Goal: Transaction & Acquisition: Obtain resource

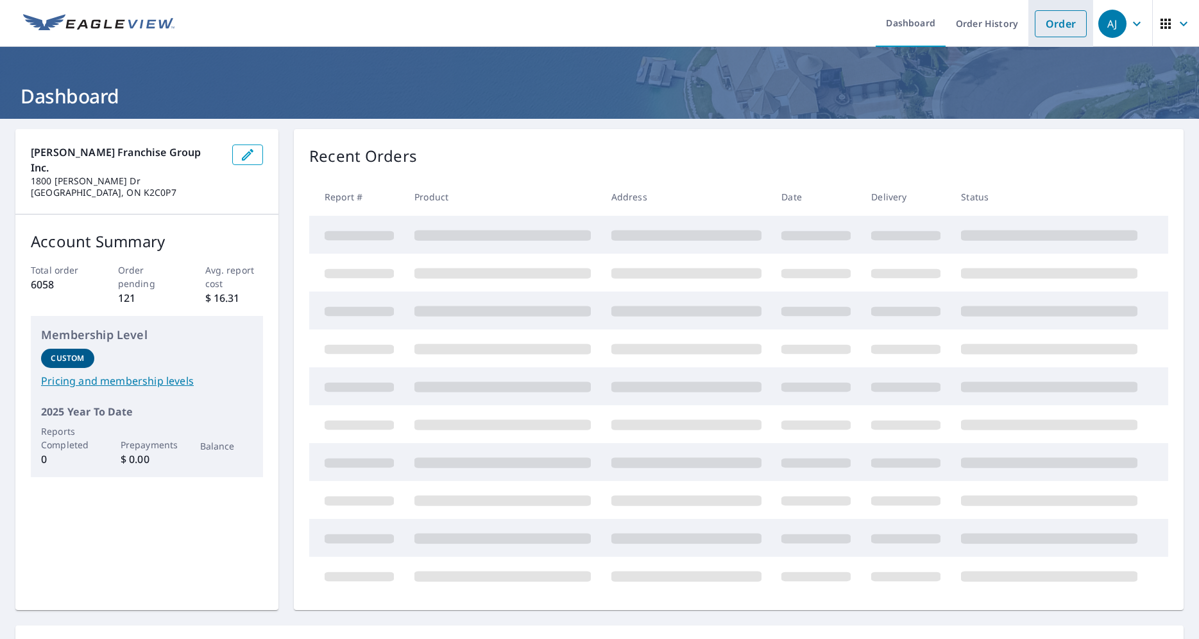
click at [1053, 21] on link "Order" at bounding box center [1061, 23] width 52 height 27
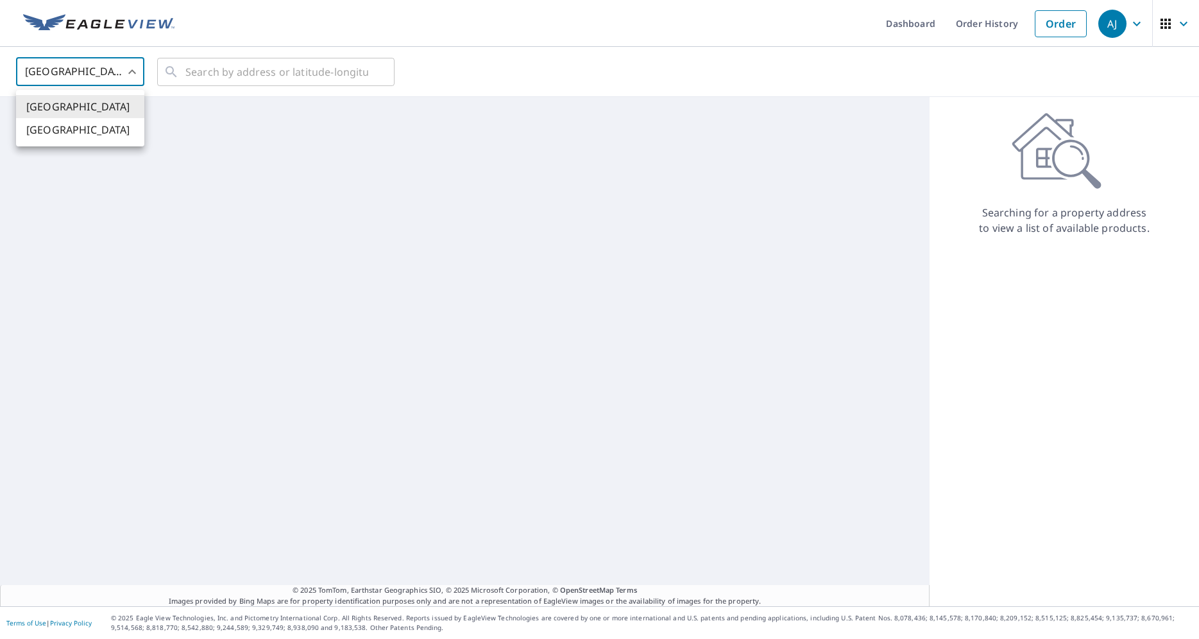
click at [126, 67] on body "AJ AJ Dashboard Order History Order AJ United States US ​ ​ © 2025 TomTom, Eart…" at bounding box center [599, 319] width 1199 height 639
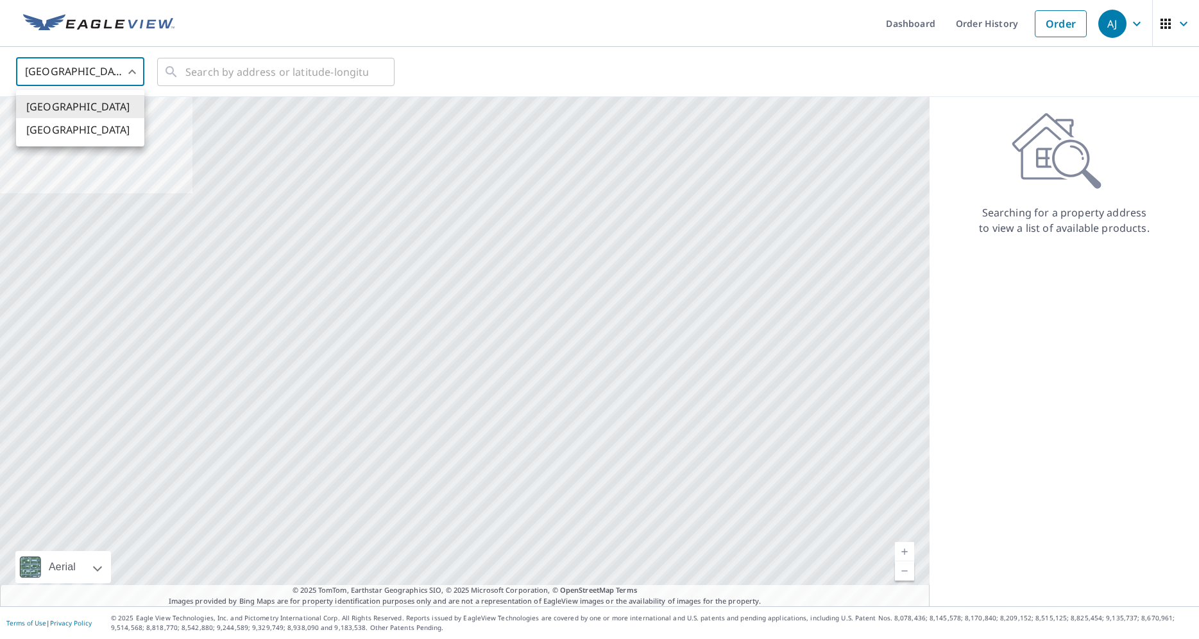
click at [92, 133] on li "Canada" at bounding box center [80, 129] width 128 height 23
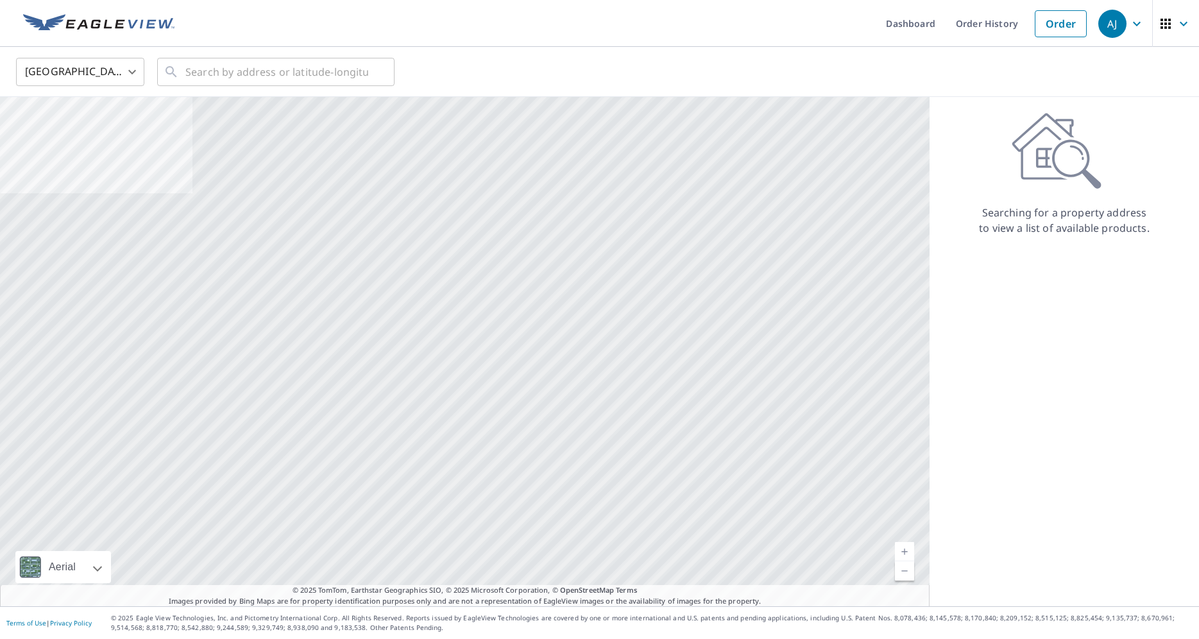
type input "CA"
click at [92, 119] on li "Canada" at bounding box center [64, 112] width 96 height 13
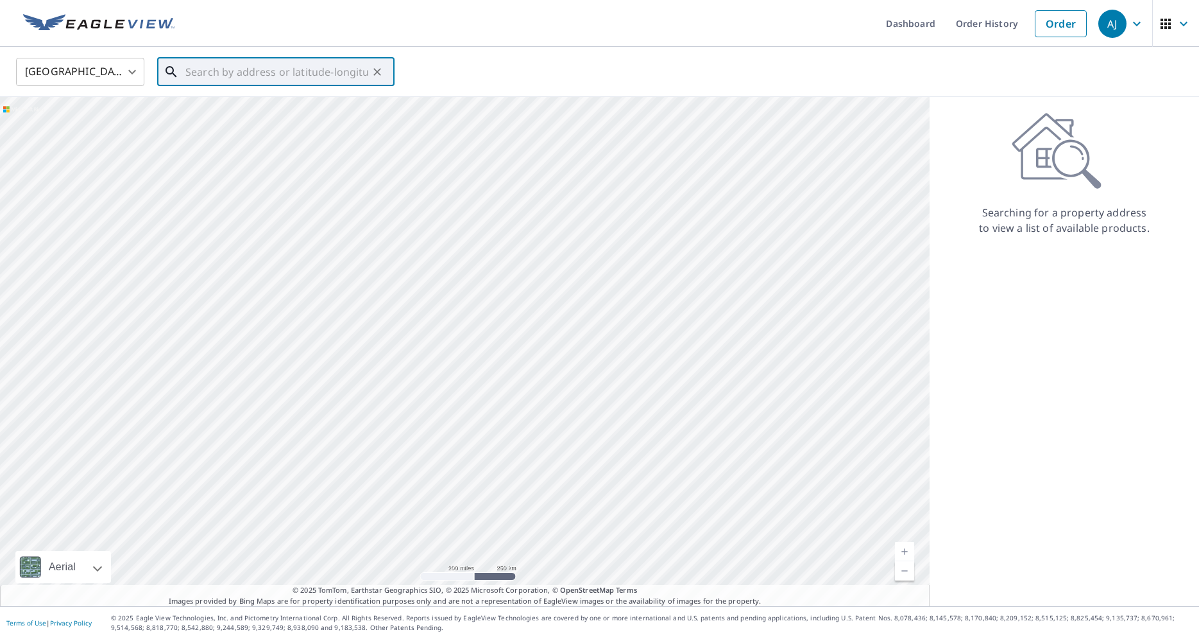
click at [209, 77] on input "text" at bounding box center [276, 72] width 183 height 36
paste input "807 Grouse Crescent, Kingston, ON K7P 1A1, Canada"
click at [216, 108] on span "807 GROUSE CRES KINGSTON ON K7P1A1" at bounding box center [284, 116] width 202 height 31
type input "807 GROUSE CRES KINGSTON ON K7P1A1"
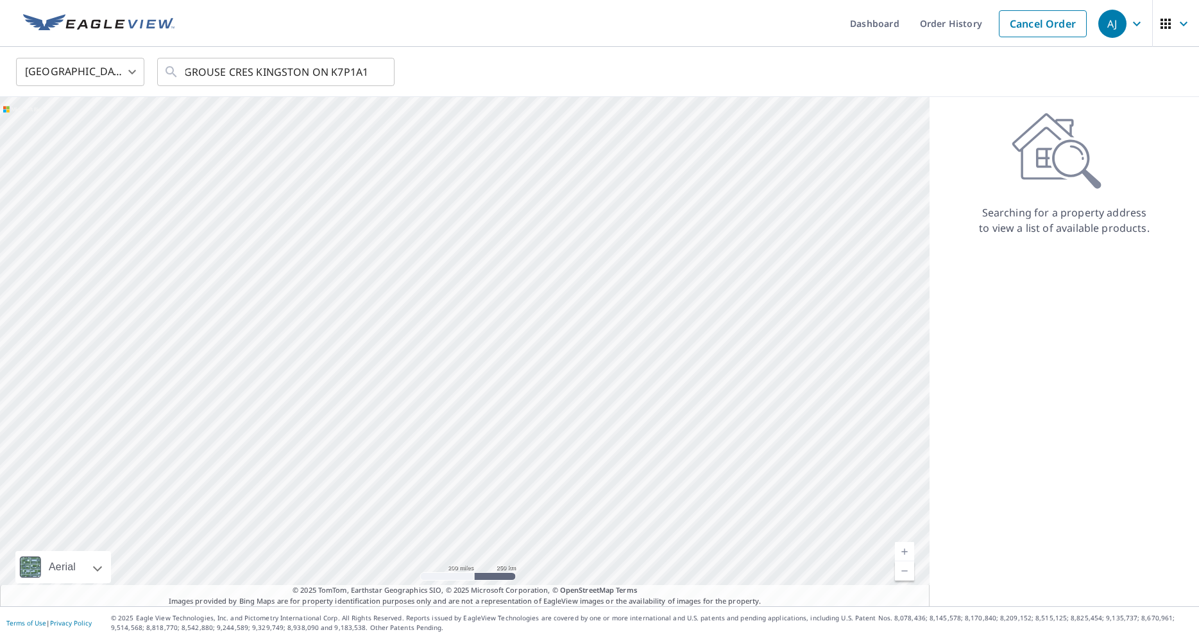
scroll to position [0, 24]
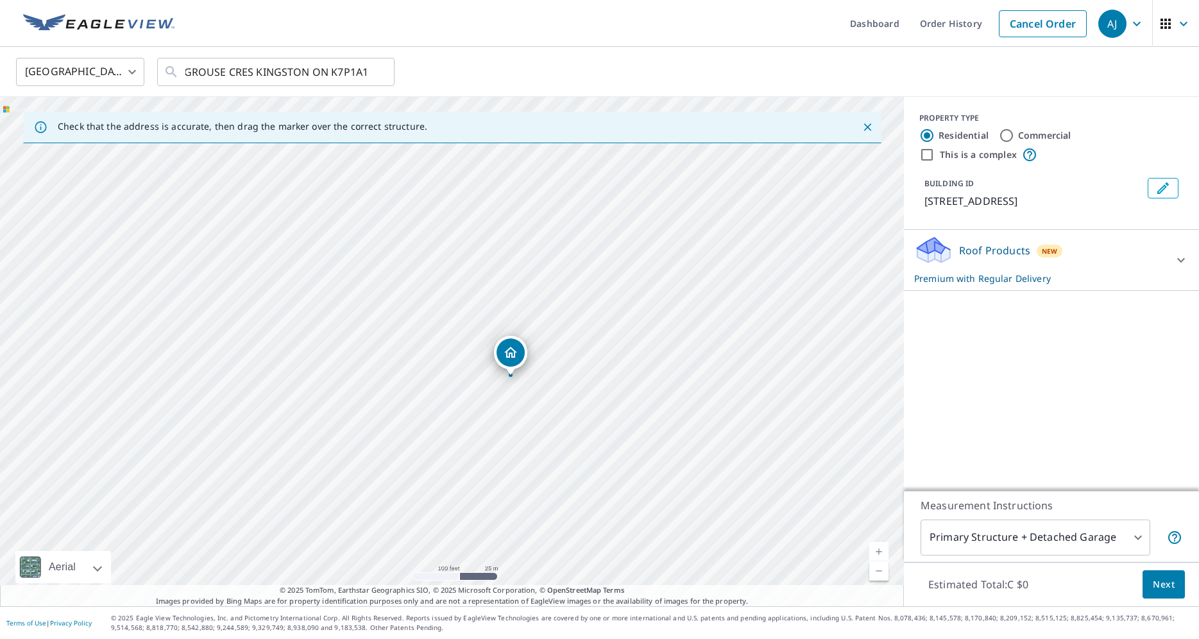
drag, startPoint x: 422, startPoint y: 350, endPoint x: 603, endPoint y: 591, distance: 302.0
click at [603, 591] on div "Check that the address is accurate, then drag the marker over the correct struc…" at bounding box center [452, 351] width 904 height 509
click at [597, 468] on div "807 GROUSE CRES KINGSTON ON K7P1A1" at bounding box center [452, 351] width 904 height 509
drag, startPoint x: 630, startPoint y: 442, endPoint x: 616, endPoint y: 492, distance: 51.2
click at [616, 492] on div "807 GROUSE CRES KINGSTON ON K7P1A1" at bounding box center [452, 351] width 904 height 509
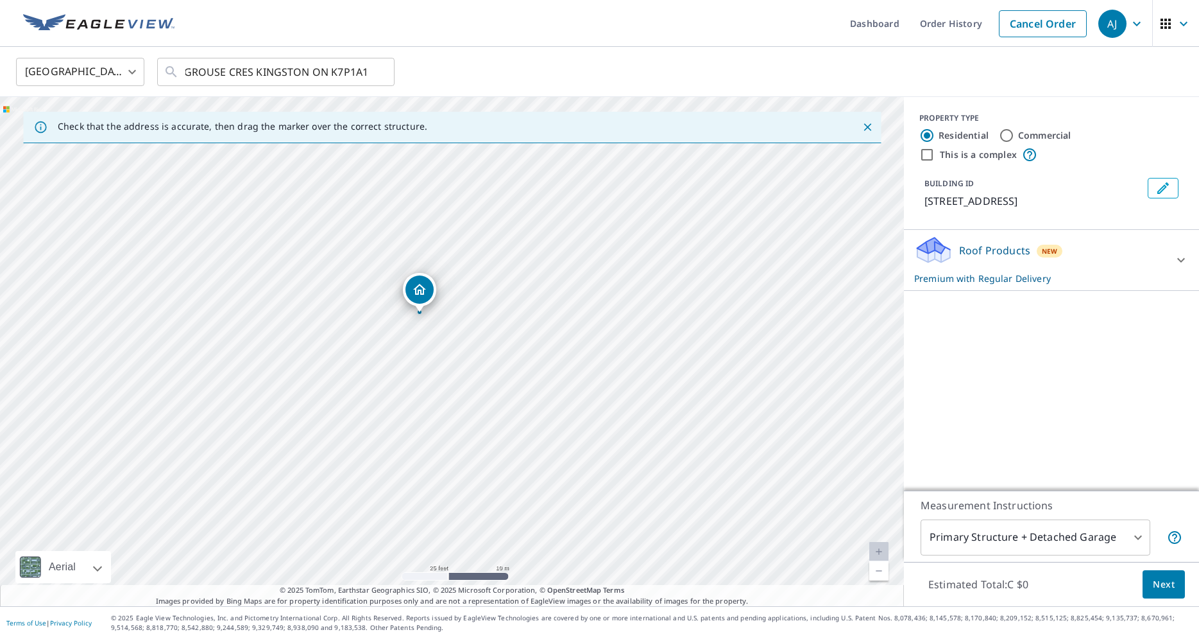
drag, startPoint x: 571, startPoint y: 412, endPoint x: 474, endPoint y: 373, distance: 103.9
click at [474, 373] on div "807 GROUSE CRES KINGSTON ON K7P1A1" at bounding box center [452, 351] width 904 height 509
drag, startPoint x: 439, startPoint y: 307, endPoint x: 568, endPoint y: 266, distance: 135.4
click at [568, 266] on div "807 GROUSE CRES KINGSTON ON K7P1A1" at bounding box center [452, 351] width 904 height 509
click at [492, 323] on div "807 GROUSE CRES KINGSTON ON K7P1A1" at bounding box center [452, 351] width 904 height 509
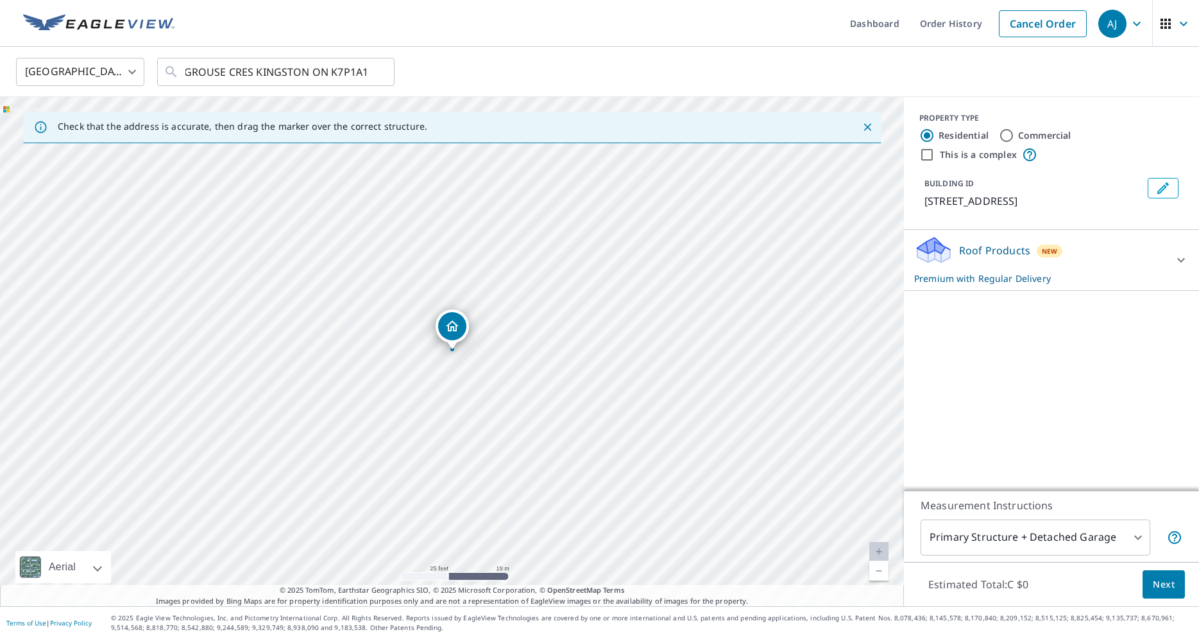
click at [875, 548] on link "Current Level 20, Zoom In Disabled" at bounding box center [879, 551] width 19 height 19
click at [876, 569] on link "Current Level 20, Zoom Out" at bounding box center [879, 570] width 19 height 19
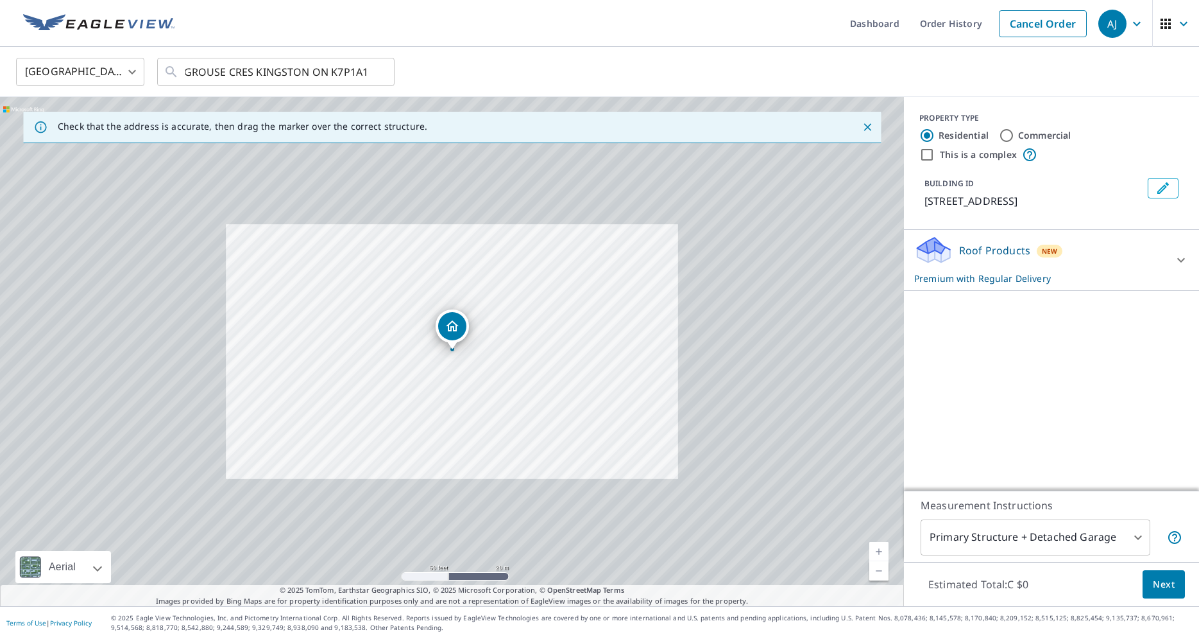
click at [879, 553] on link "Current Level 19, Zoom In" at bounding box center [879, 551] width 19 height 19
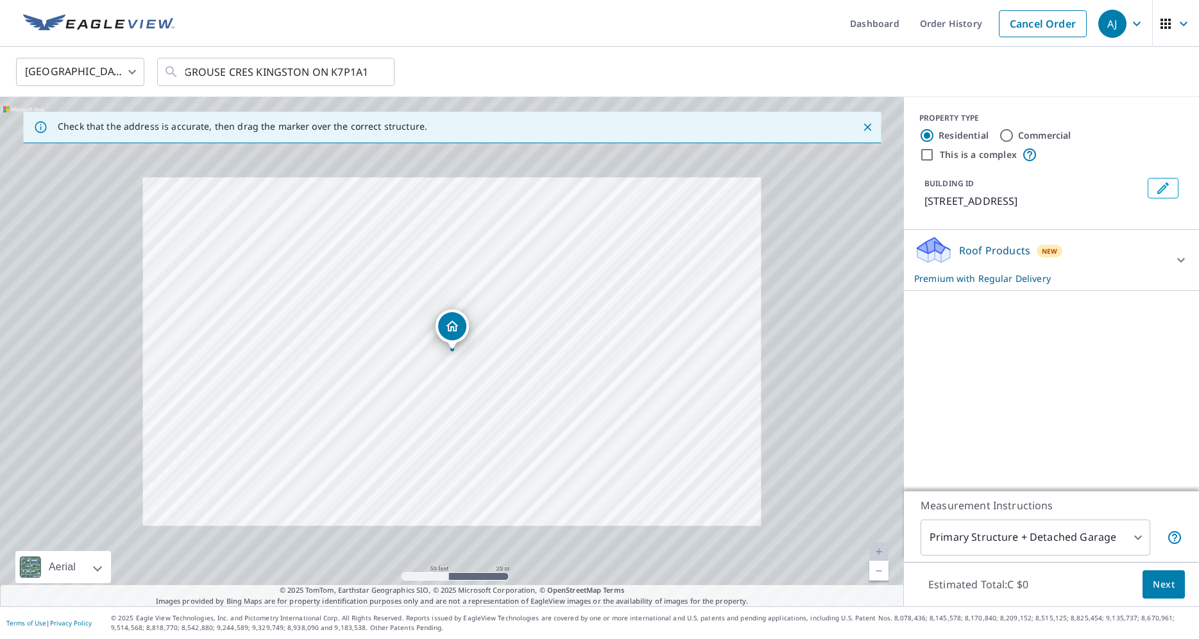
click at [879, 553] on link "Current Level 19, Zoom In Disabled" at bounding box center [879, 551] width 19 height 19
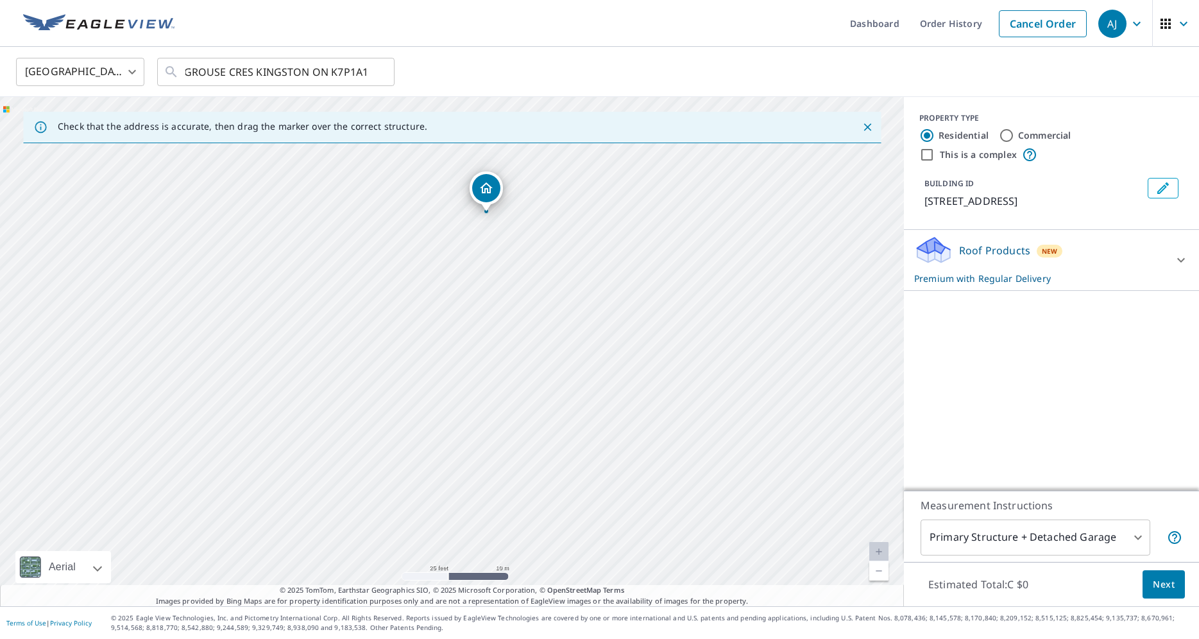
drag, startPoint x: 540, startPoint y: 411, endPoint x: 560, endPoint y: 252, distance: 159.8
click at [560, 252] on div "807 GROUSE CRES KINGSTON ON K7P1A1" at bounding box center [452, 351] width 904 height 509
click at [705, 370] on div "807 GROUSE CRES KINGSTON ON K7P1A1" at bounding box center [452, 351] width 904 height 509
drag, startPoint x: 456, startPoint y: 324, endPoint x: 399, endPoint y: 380, distance: 79.4
click at [399, 380] on div "807 GROUSE CRES KINGSTON ON K7P1A1" at bounding box center [452, 351] width 904 height 509
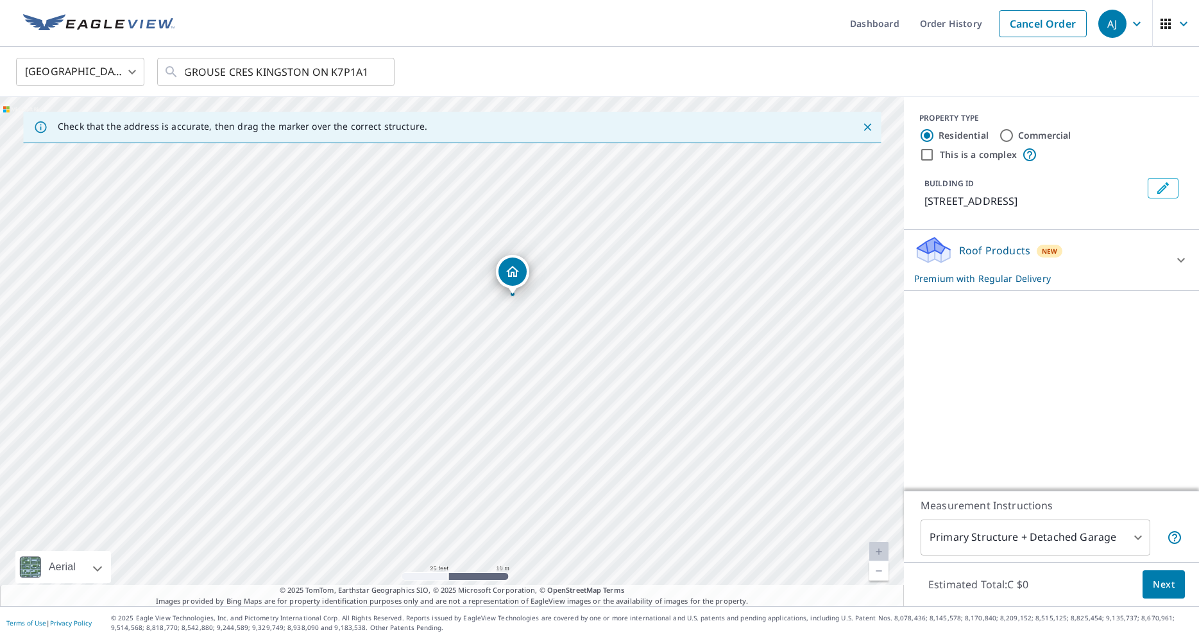
drag, startPoint x: 451, startPoint y: 326, endPoint x: 511, endPoint y: 271, distance: 81.8
click at [511, 271] on div "805 GROUSE CRES KINGSTON ON K7P1A1" at bounding box center [452, 351] width 904 height 509
click at [374, 70] on icon "Clear" at bounding box center [377, 71] width 13 height 13
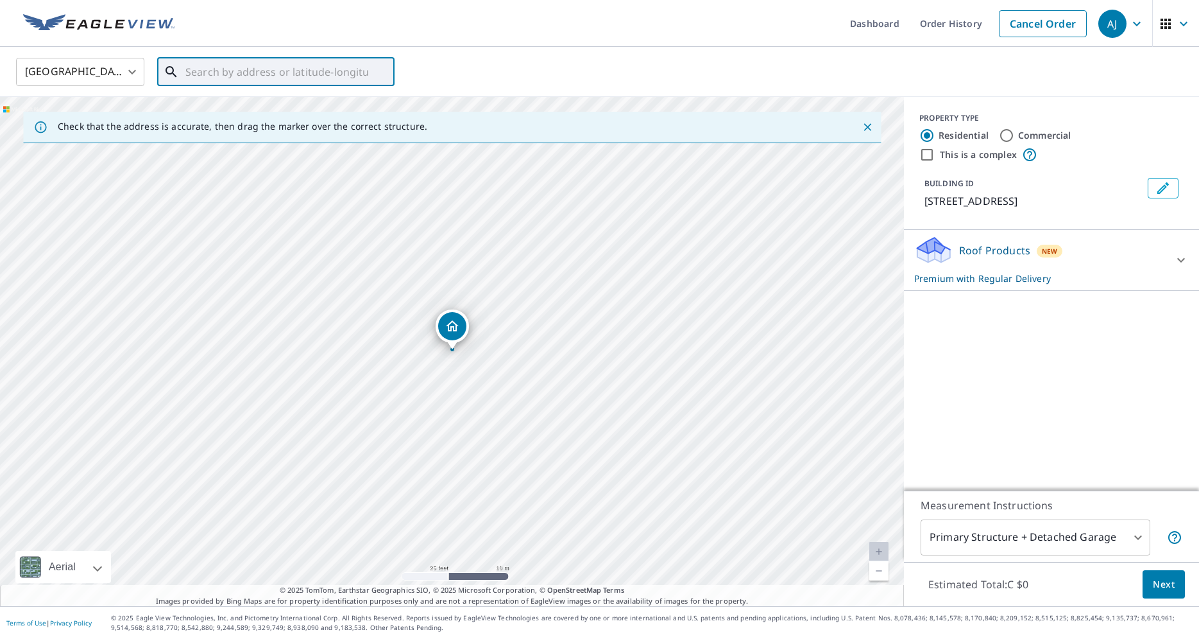
scroll to position [0, 0]
paste input "39 Mortensen Dr, Loyalist, ON K7N 1W2, Canada"
click at [307, 110] on span "39 MORTENSEN DR LOYALIST ON K7N1W2" at bounding box center [284, 108] width 202 height 15
type input "39 MORTENSEN DR LOYALIST ON K7N1W2"
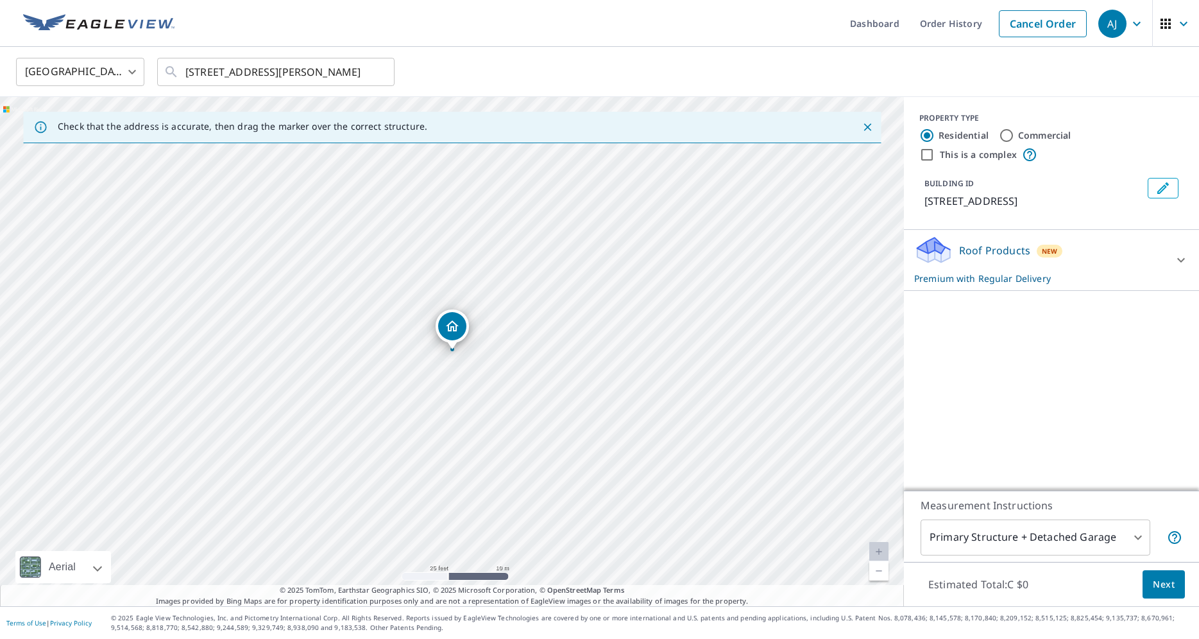
scroll to position [0, 26]
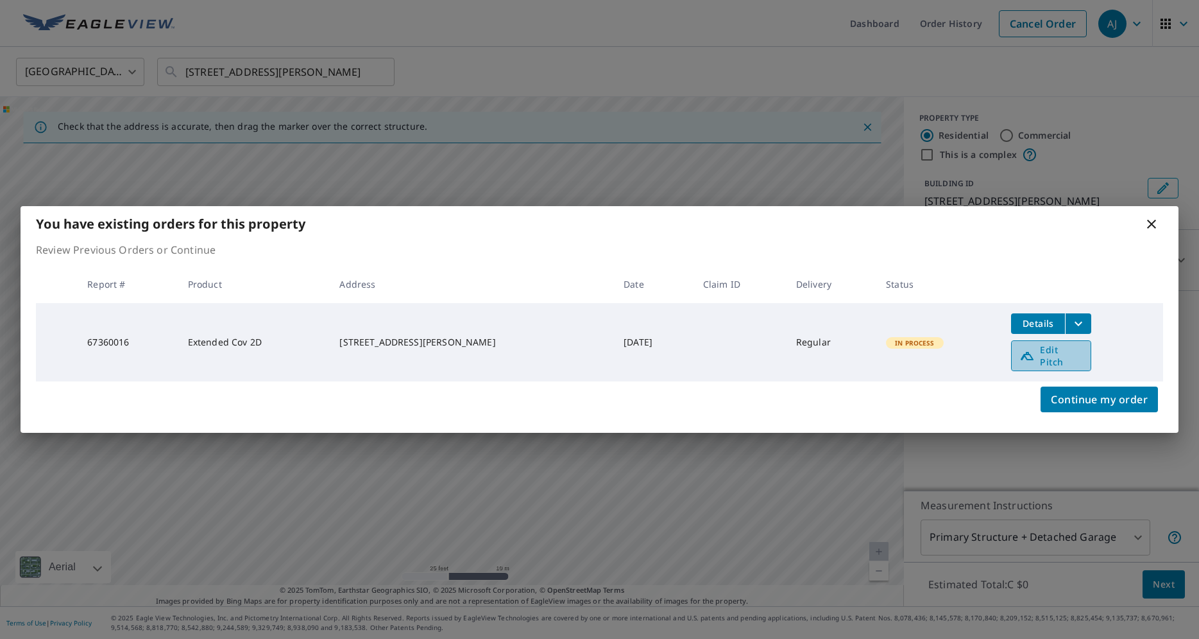
click at [1049, 356] on span "Edit Pitch" at bounding box center [1052, 355] width 64 height 24
drag, startPoint x: 315, startPoint y: 90, endPoint x: 324, endPoint y: 84, distance: 11.0
click at [317, 91] on div "You have existing orders for this property Review Previous Orders or Continue R…" at bounding box center [599, 319] width 1199 height 639
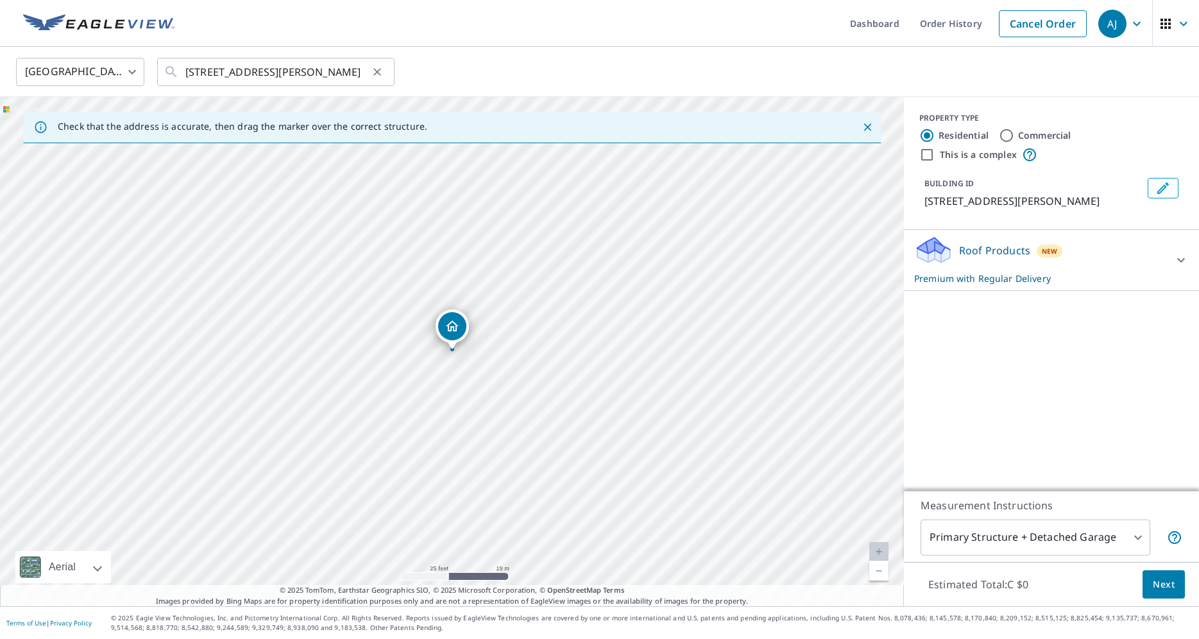
click at [380, 74] on icon "Clear" at bounding box center [377, 72] width 8 height 8
click at [295, 73] on input "V" at bounding box center [276, 72] width 183 height 36
paste input "180 Grovemont Dr, Nepean, ON K2G 7A4, Canada"
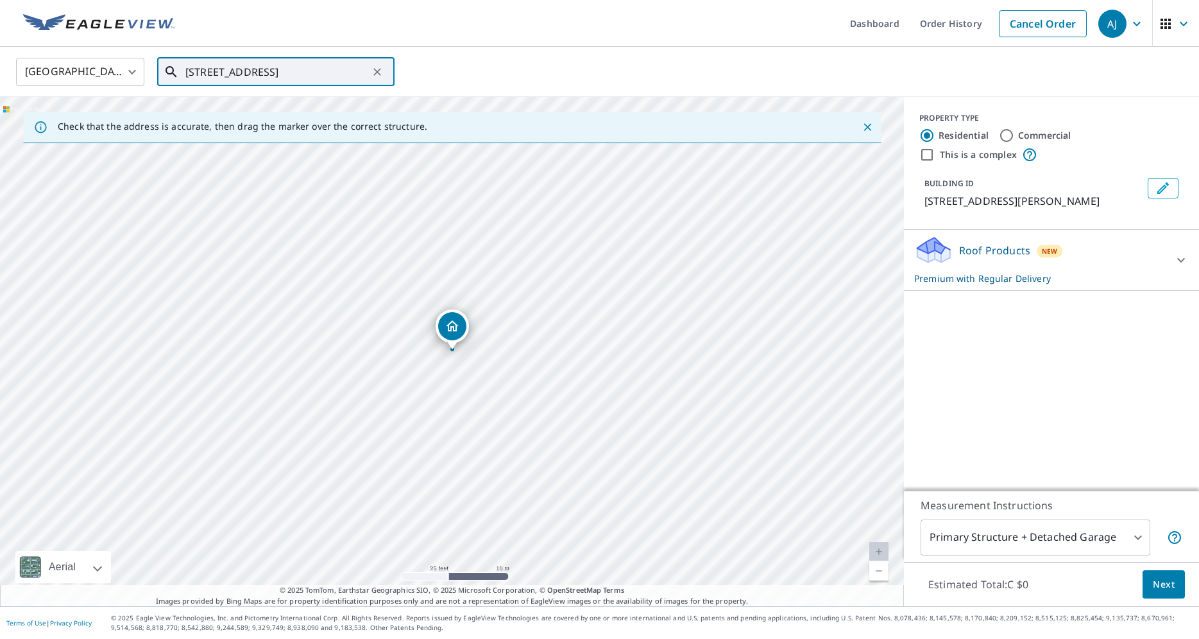
scroll to position [0, 58]
click at [282, 108] on span "180 GROVEMONT DR OTTAWA ON K2G7A4" at bounding box center [284, 108] width 202 height 15
type input "180 GROVEMONT DR OTTAWA ON K2G7A4"
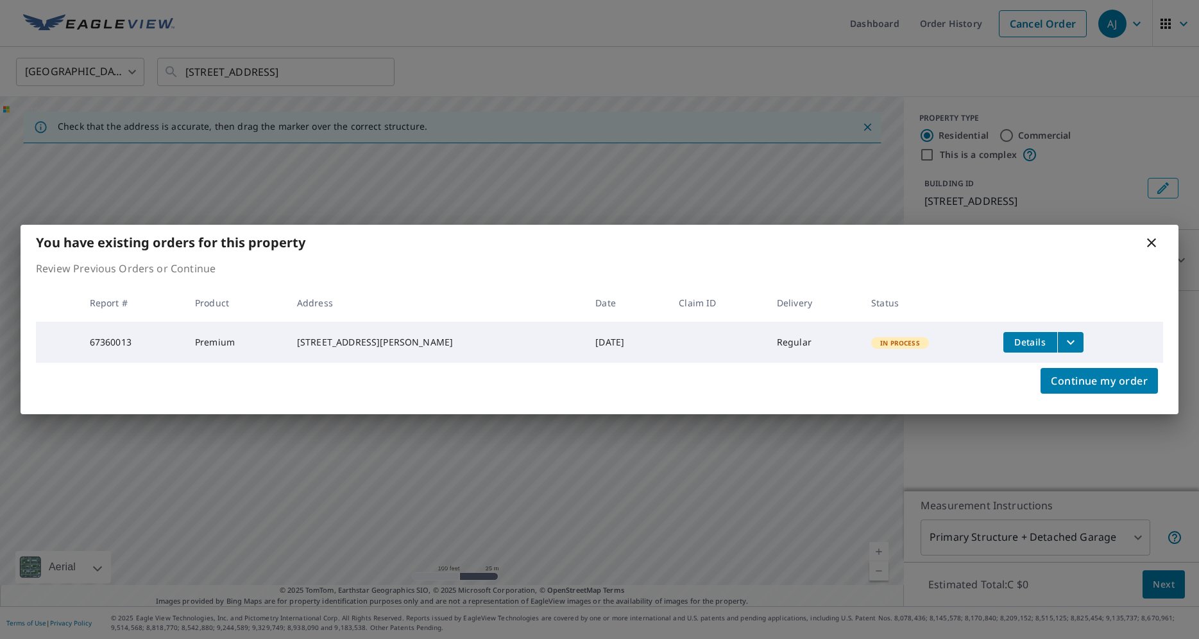
click at [1063, 342] on icon "filesDropdownBtn-67360013" at bounding box center [1070, 341] width 15 height 15
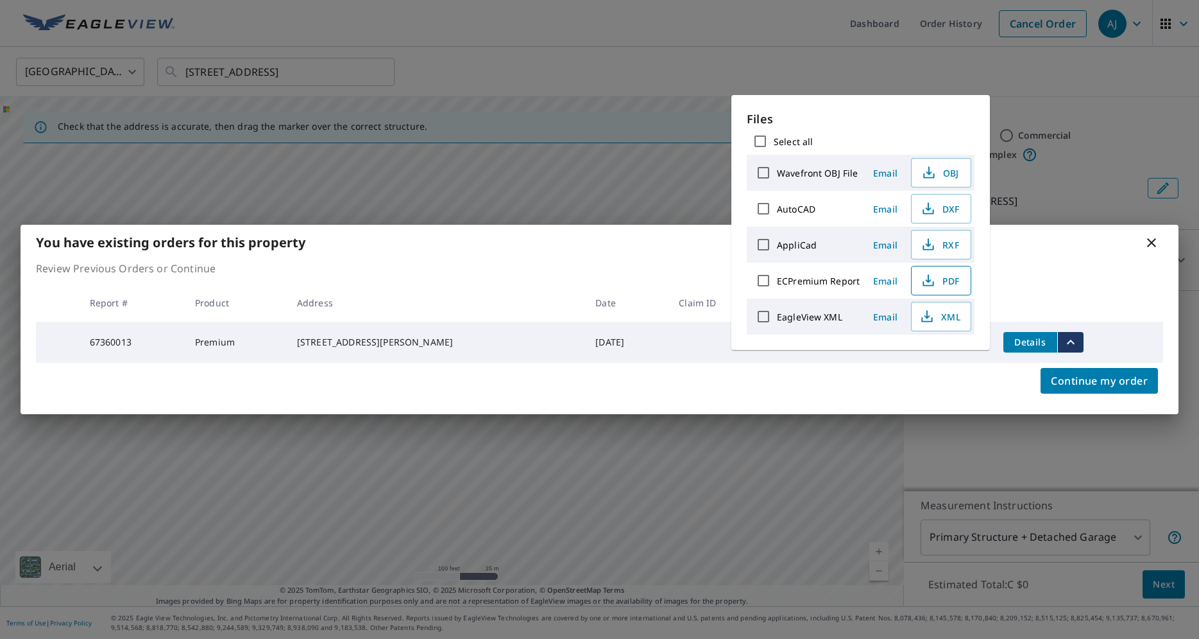
click at [955, 284] on span "PDF" at bounding box center [940, 280] width 41 height 15
click at [247, 71] on div "You have existing orders for this property Review Previous Orders or Continue R…" at bounding box center [599, 319] width 1199 height 639
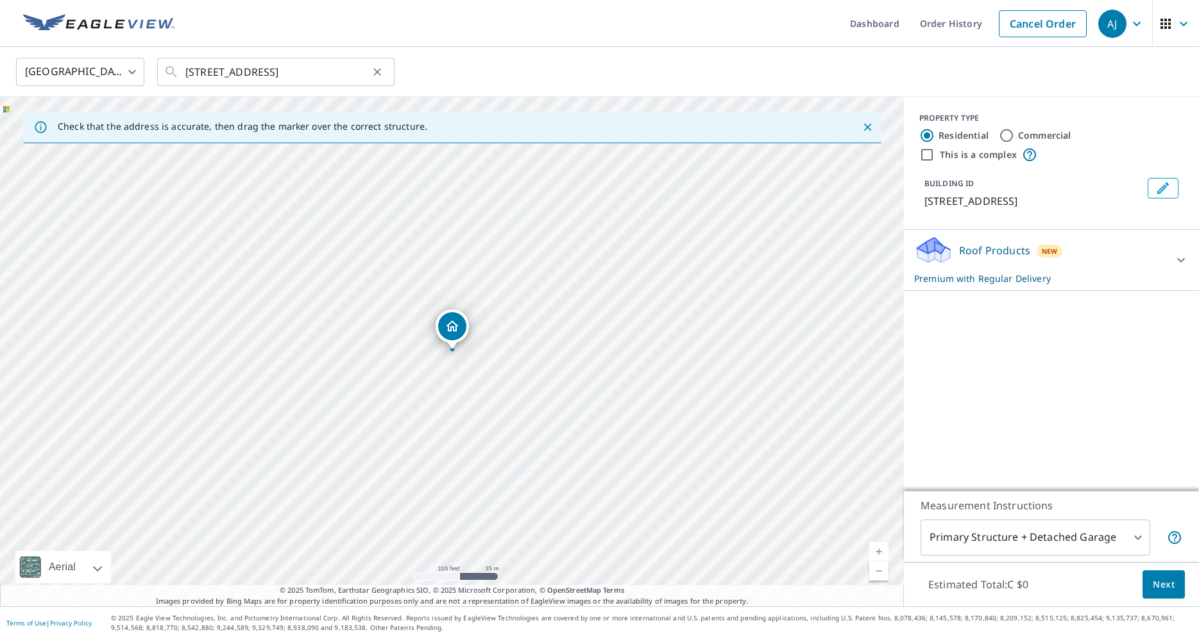
click at [377, 72] on icon "Clear" at bounding box center [377, 72] width 8 height 8
paste input "10 Bradgate Dr, Ottawa, ON K2G 0R6, Canada"
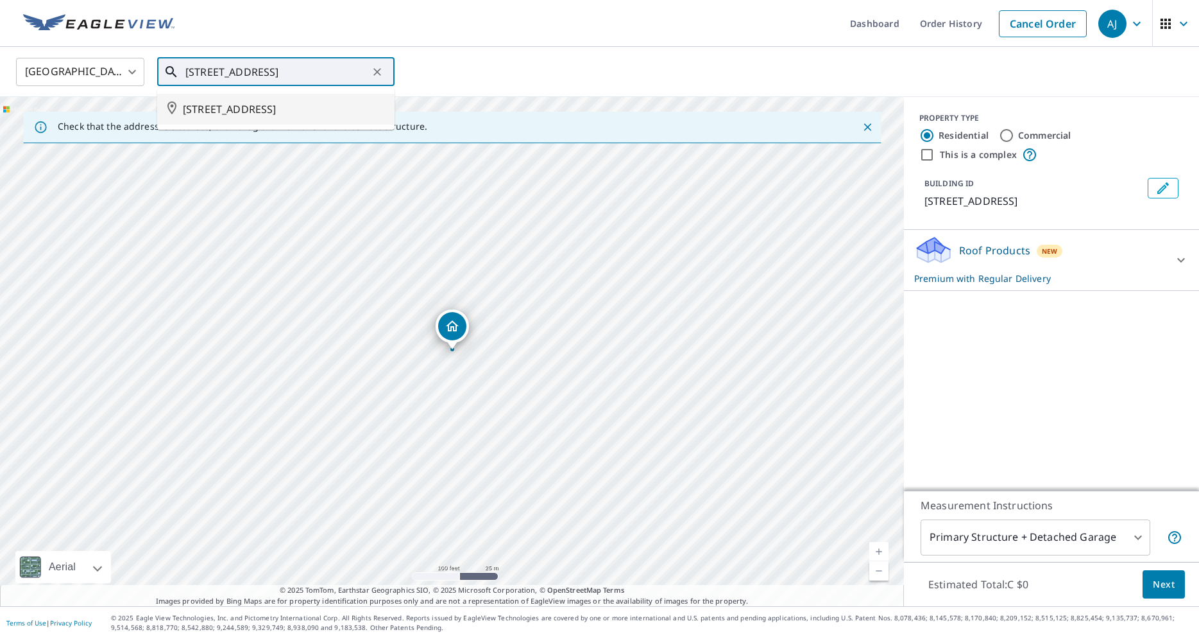
click at [273, 114] on span "180 GROVEMONT DR OTTAWA ON K2G7A4" at bounding box center [284, 108] width 202 height 15
type input "10 BRADGATE DR OTTAWA ON K2G0R6"
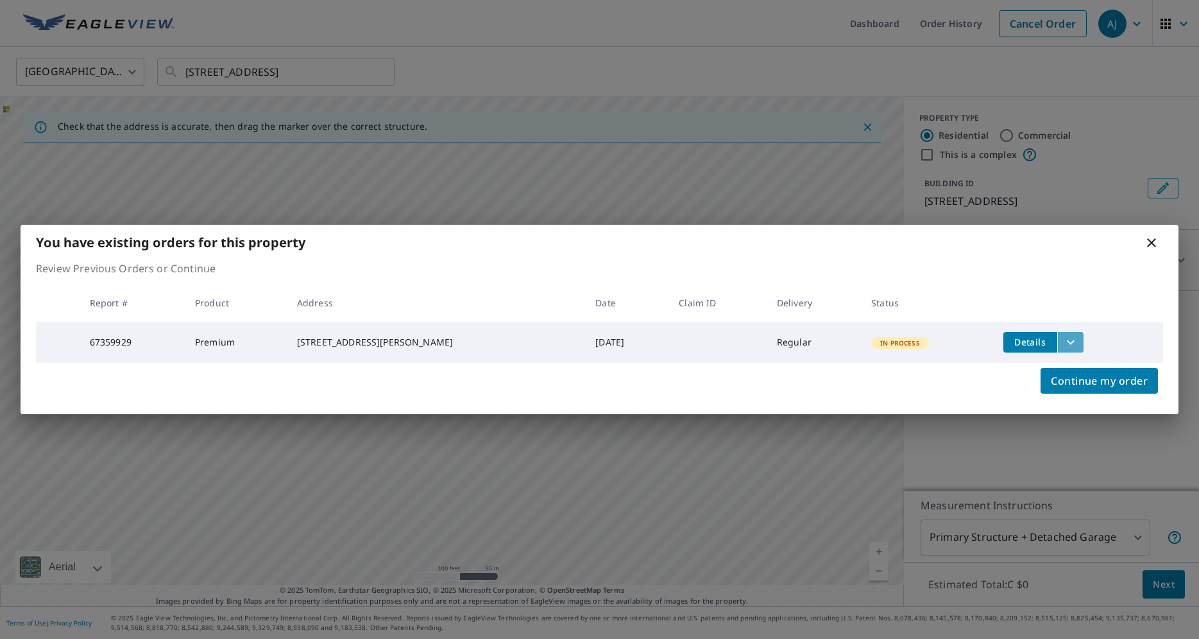
click at [1063, 335] on icon "filesDropdownBtn-67359929" at bounding box center [1070, 341] width 15 height 15
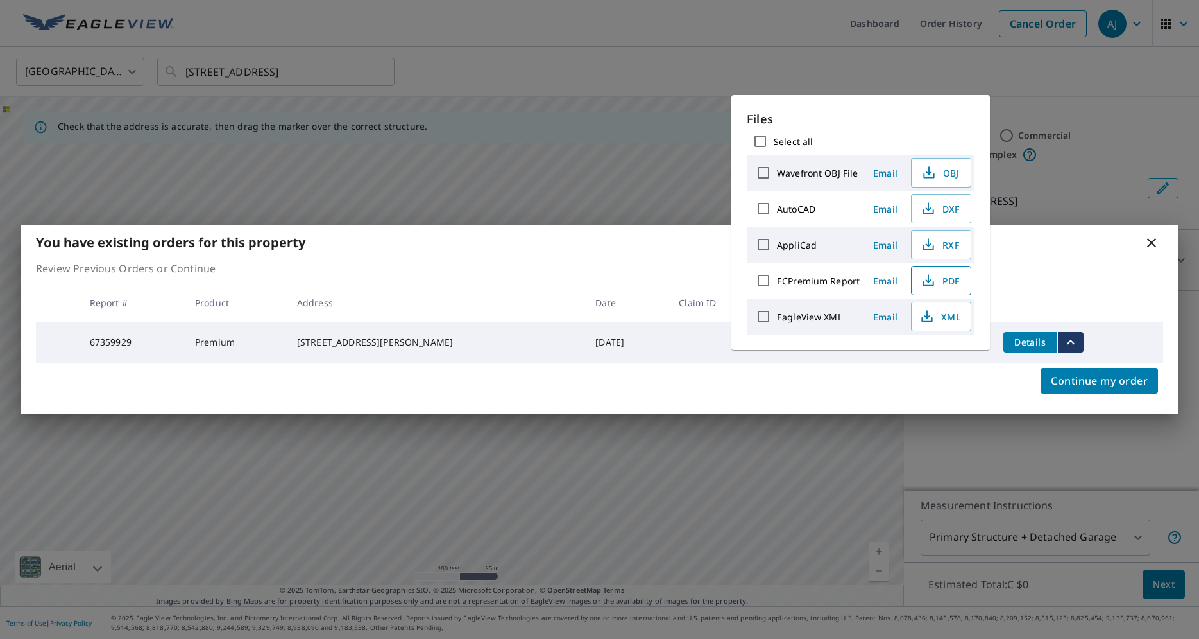
click at [928, 277] on icon "button" at bounding box center [928, 280] width 15 height 15
drag, startPoint x: 352, startPoint y: 85, endPoint x: 373, endPoint y: 69, distance: 27.5
click at [352, 86] on div "You have existing orders for this property Review Previous Orders or Continue R…" at bounding box center [599, 319] width 1199 height 639
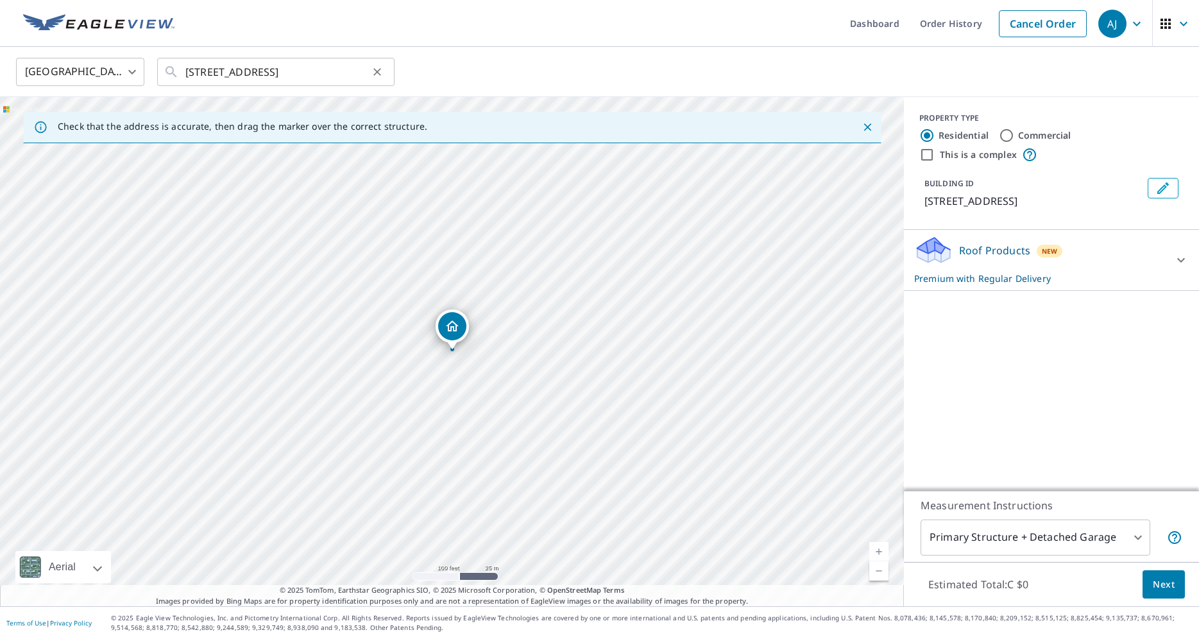
click at [379, 76] on icon "Clear" at bounding box center [377, 71] width 13 height 13
paste input "236 Rue Sommerset, Dollard-des-Ormeaux, QC H9G 2N9"
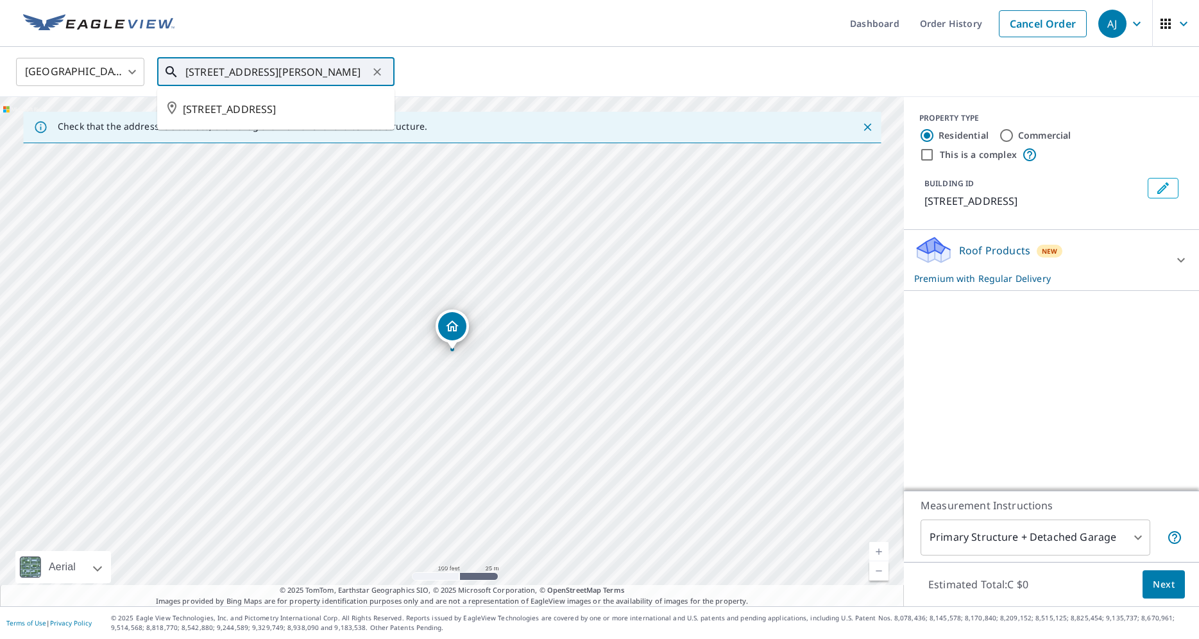
scroll to position [0, 94]
click at [314, 107] on span "236 RUE SOMMERSET DOLLARD-DES ORMEAUX QC H9G2N9" at bounding box center [284, 108] width 202 height 15
type input "236 RUE SOMMERSET DOLLARD-DES ORMEAUX QC H9G2N9"
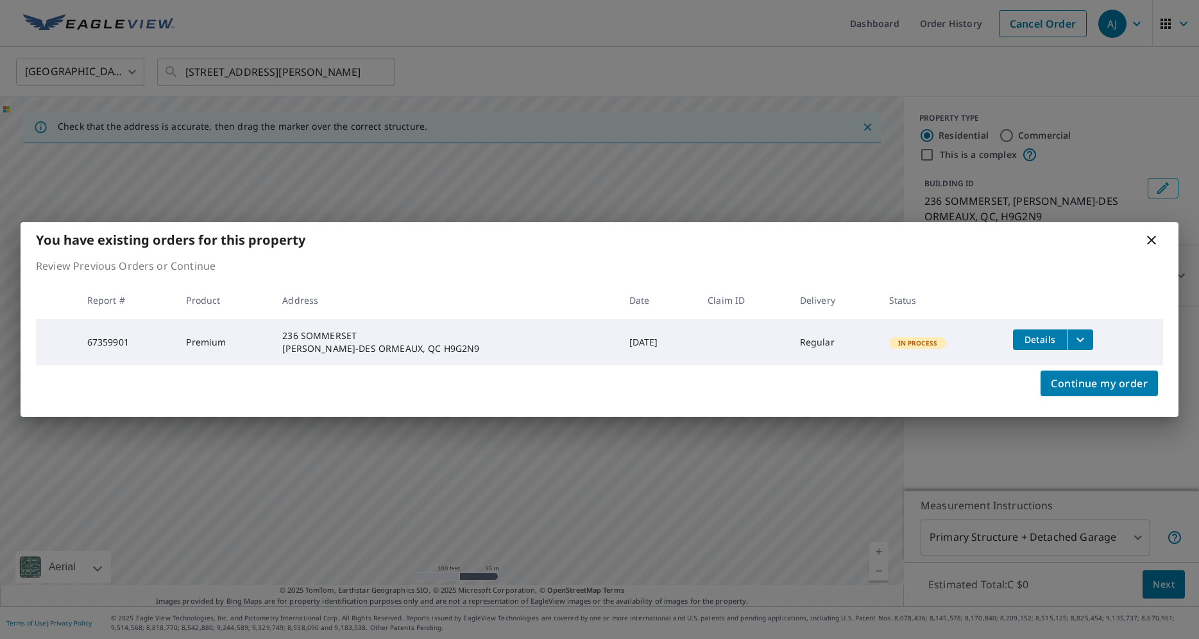
click at [1070, 331] on button "filesDropdownBtn-67359901" at bounding box center [1080, 339] width 26 height 21
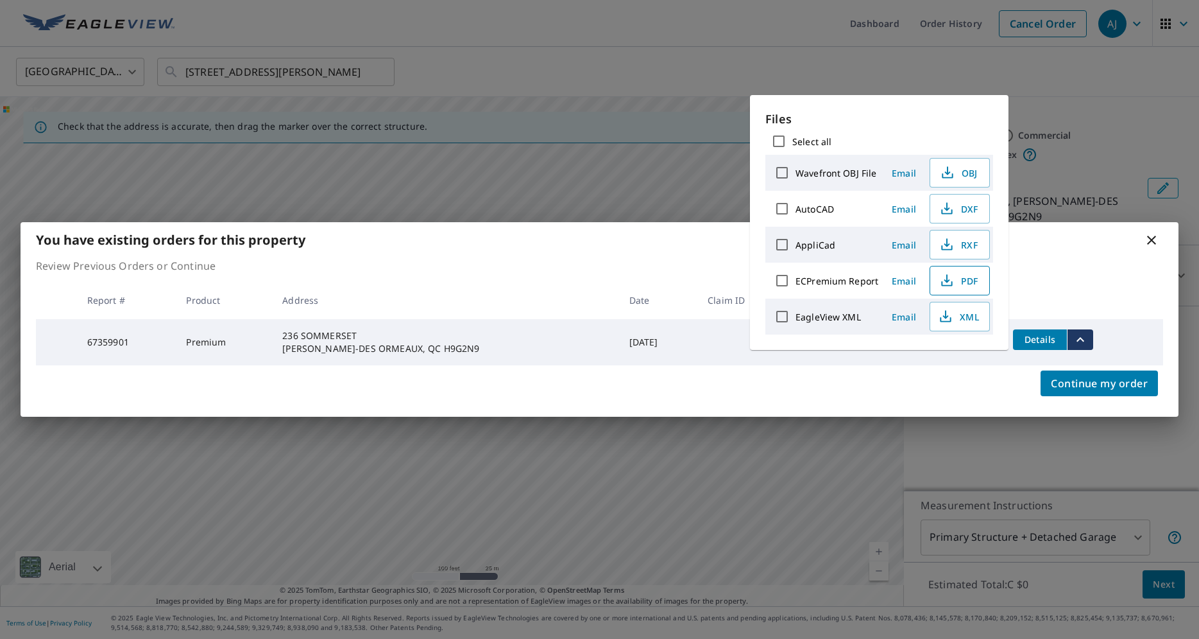
click at [978, 280] on span "PDF" at bounding box center [958, 280] width 41 height 15
click at [359, 69] on div "You have existing orders for this property Review Previous Orders or Continue R…" at bounding box center [599, 319] width 1199 height 639
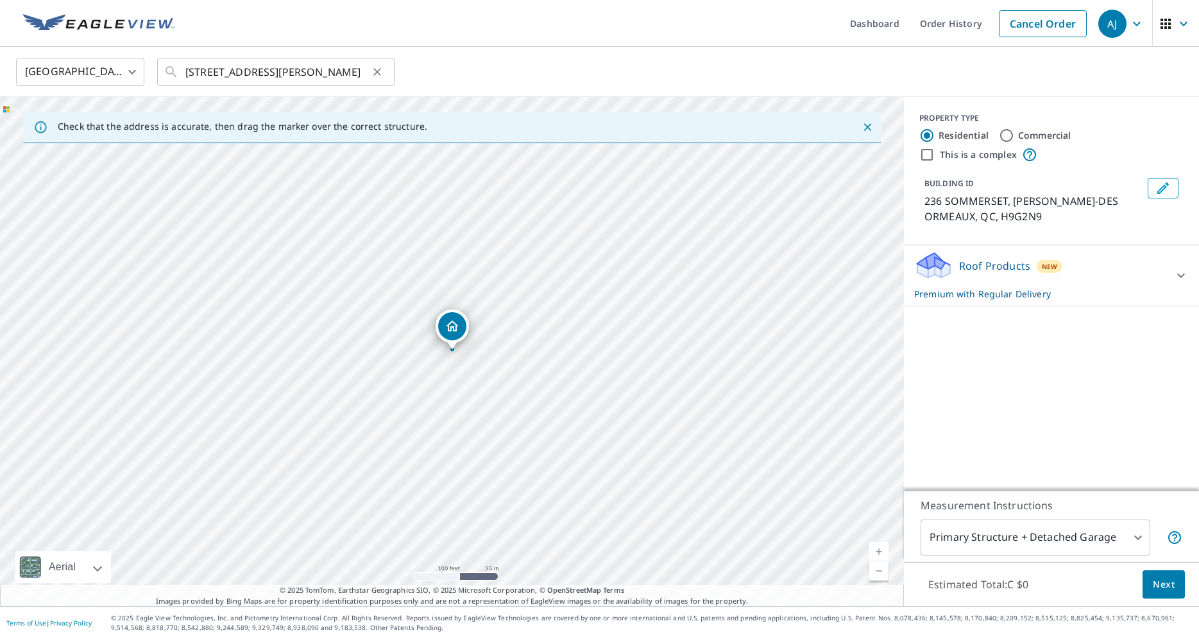
click at [377, 70] on icon "Clear" at bounding box center [377, 71] width 13 height 13
paste input "47 Blackshire Cir, Nepean, ON K2J 5M2, Canada"
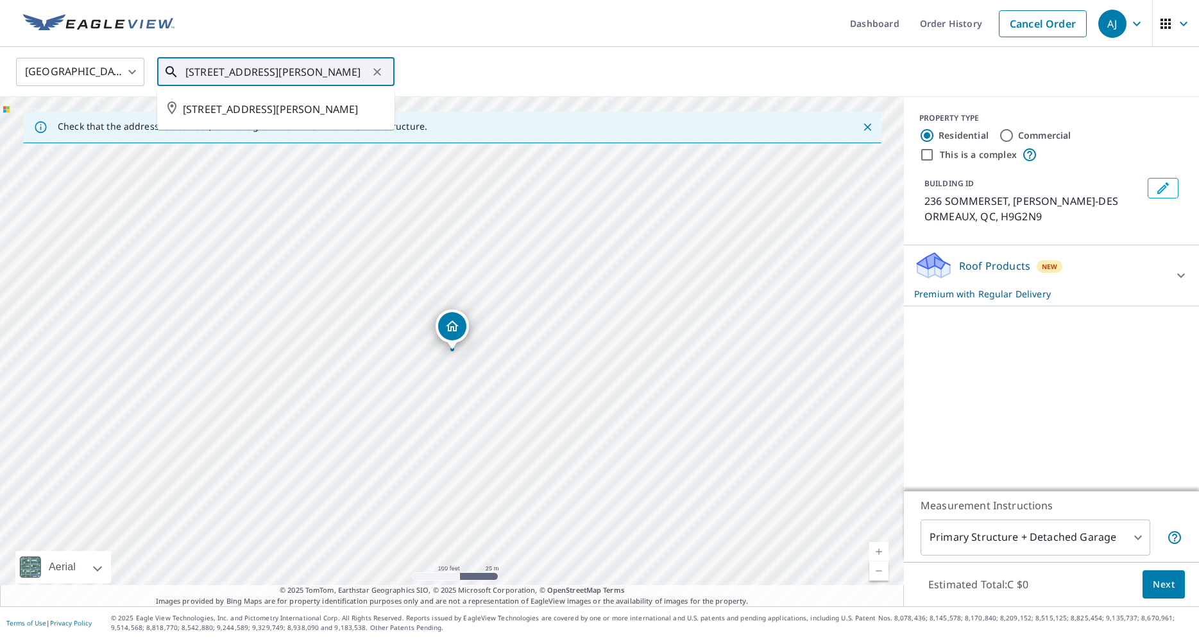
scroll to position [0, 47]
click at [274, 116] on span "47 BLACKSHIRE CIR OTTAWA ON K2J5M2" at bounding box center [284, 108] width 202 height 15
type input "47 BLACKSHIRE CIR OTTAWA ON K2J5M2"
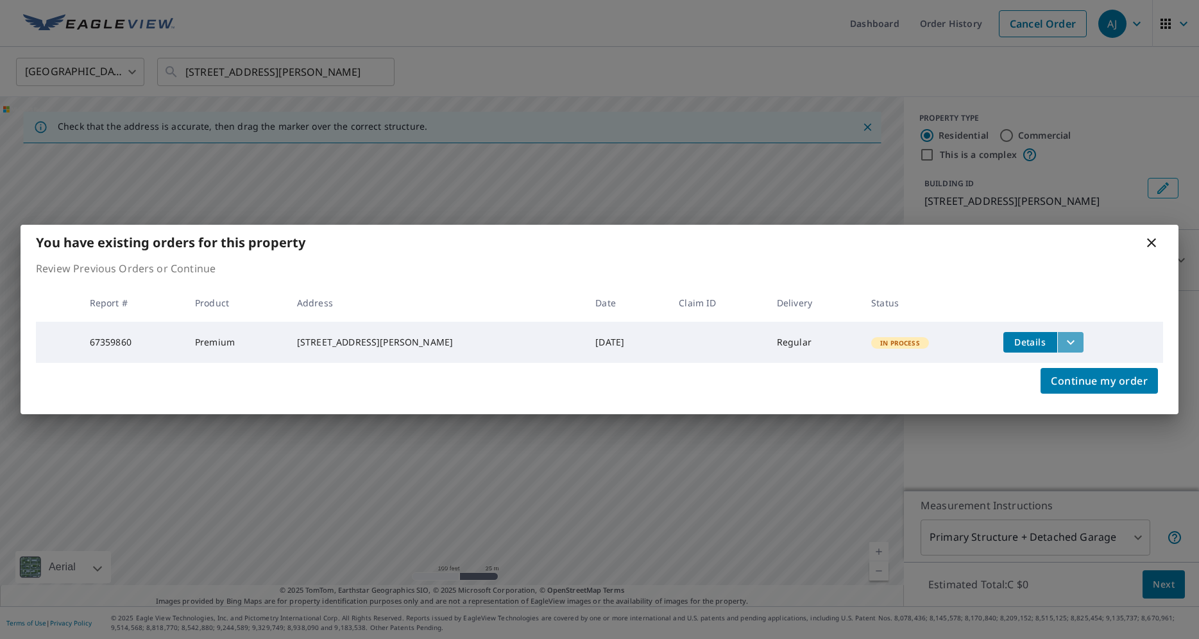
click at [1058, 335] on button "filesDropdownBtn-67359860" at bounding box center [1071, 342] width 26 height 21
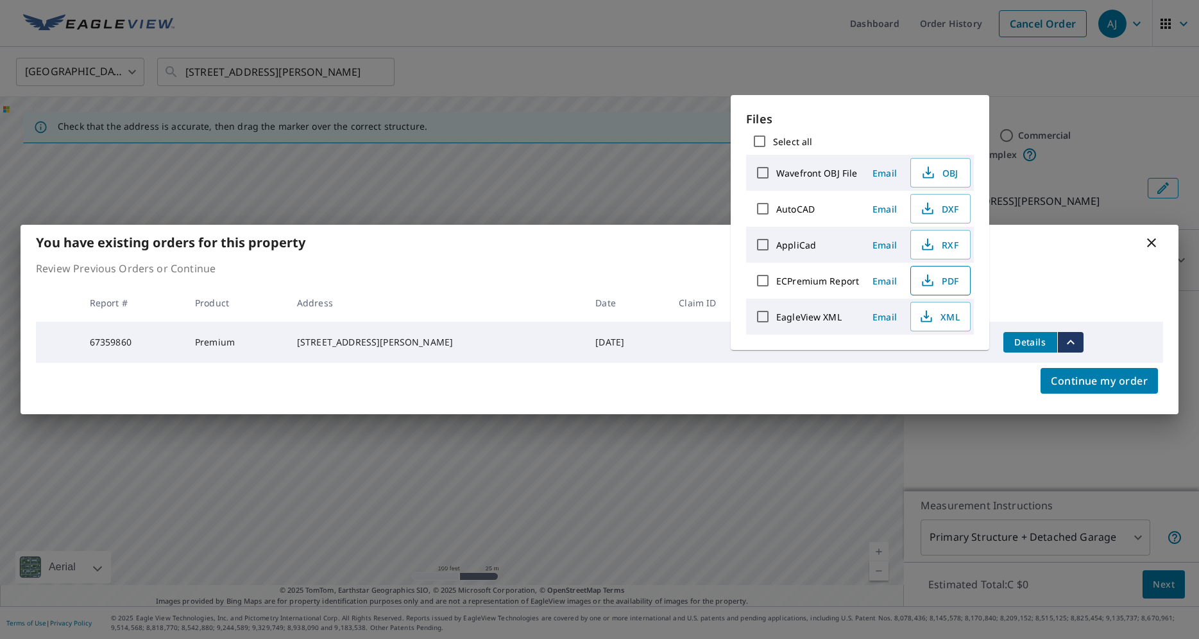
click at [947, 284] on span "PDF" at bounding box center [939, 280] width 41 height 15
click at [291, 62] on div "You have existing orders for this property Review Previous Orders or Continue R…" at bounding box center [599, 319] width 1199 height 639
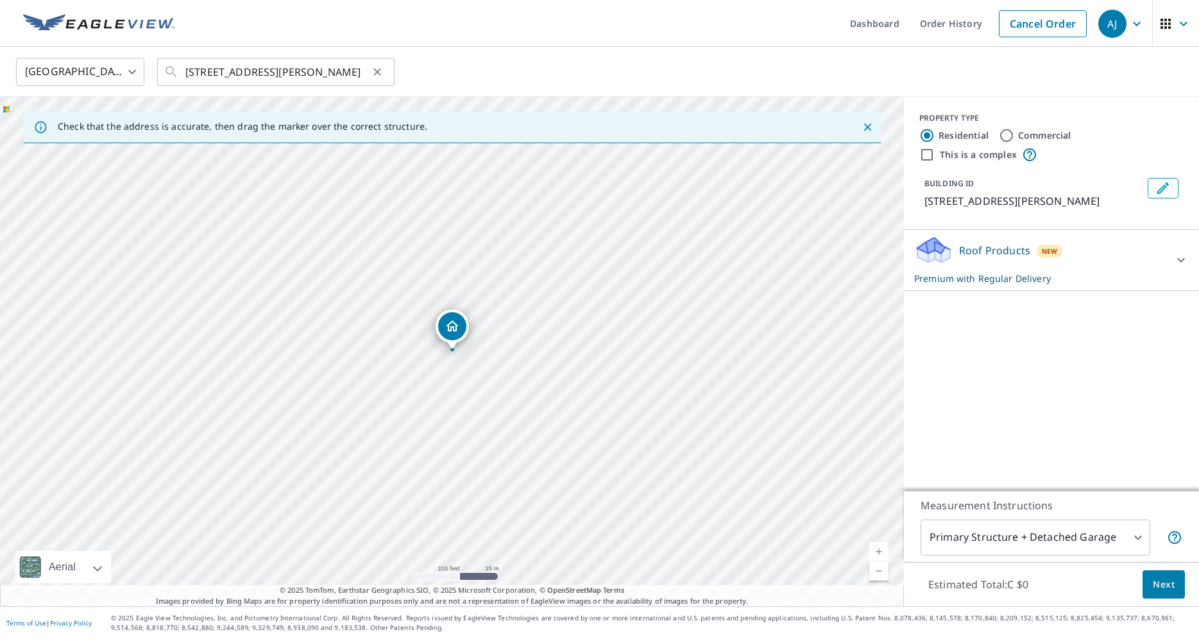
click at [372, 71] on icon "Clear" at bounding box center [377, 71] width 13 height 13
paste input "535 10 Ave NE, Calgary, AB T2E 0X7, Canada"
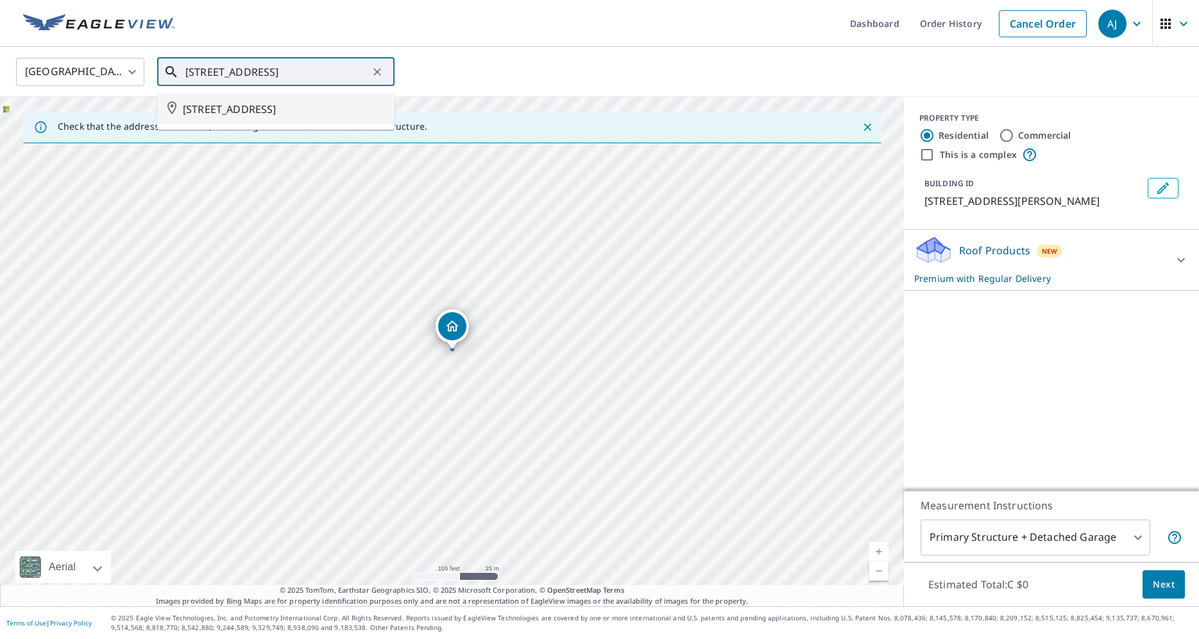
click at [295, 110] on span "535 10 AVE NE CALGARY AB T2E0X7" at bounding box center [284, 108] width 202 height 15
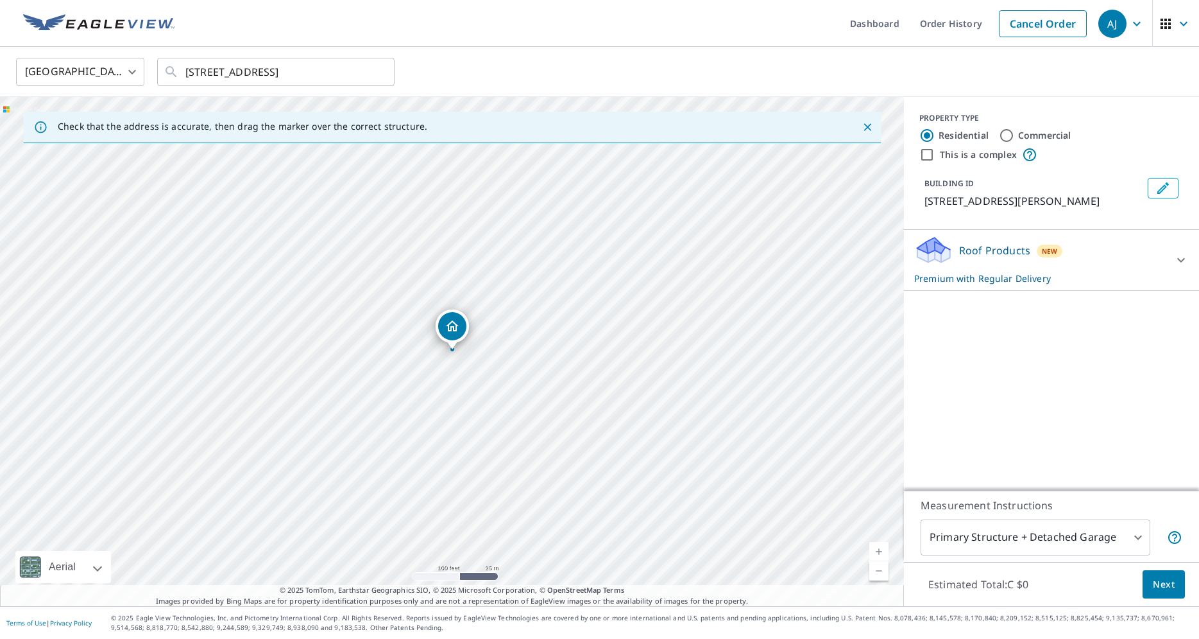
type input "535 10 AVE NE CALGARY AB T2E0X7"
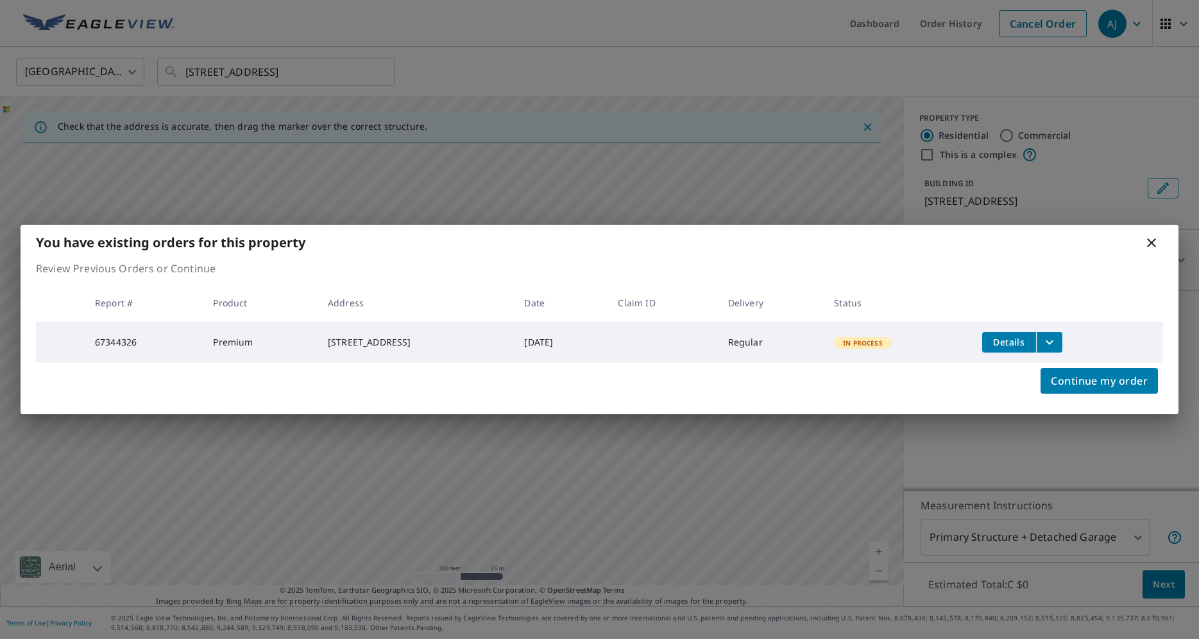
click at [1051, 339] on button "filesDropdownBtn-67344326" at bounding box center [1049, 342] width 26 height 21
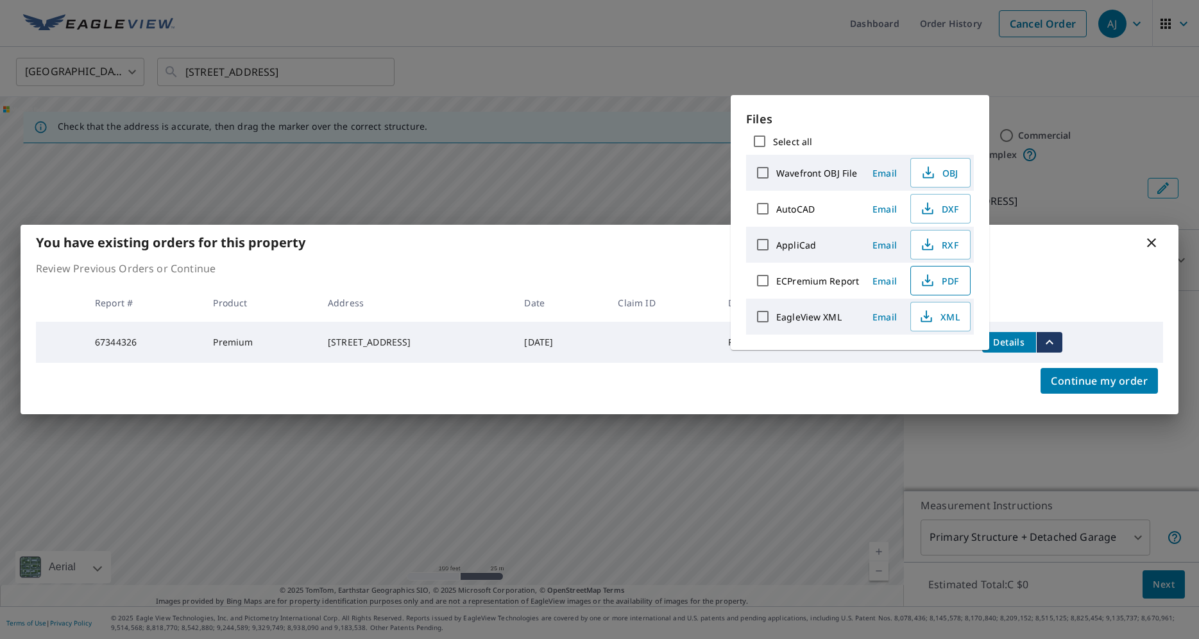
click at [953, 291] on button "PDF" at bounding box center [941, 281] width 60 height 30
drag, startPoint x: 242, startPoint y: 26, endPoint x: 348, endPoint y: 68, distance: 113.8
click at [243, 26] on div "You have existing orders for this property Review Previous Orders or Continue R…" at bounding box center [599, 319] width 1199 height 639
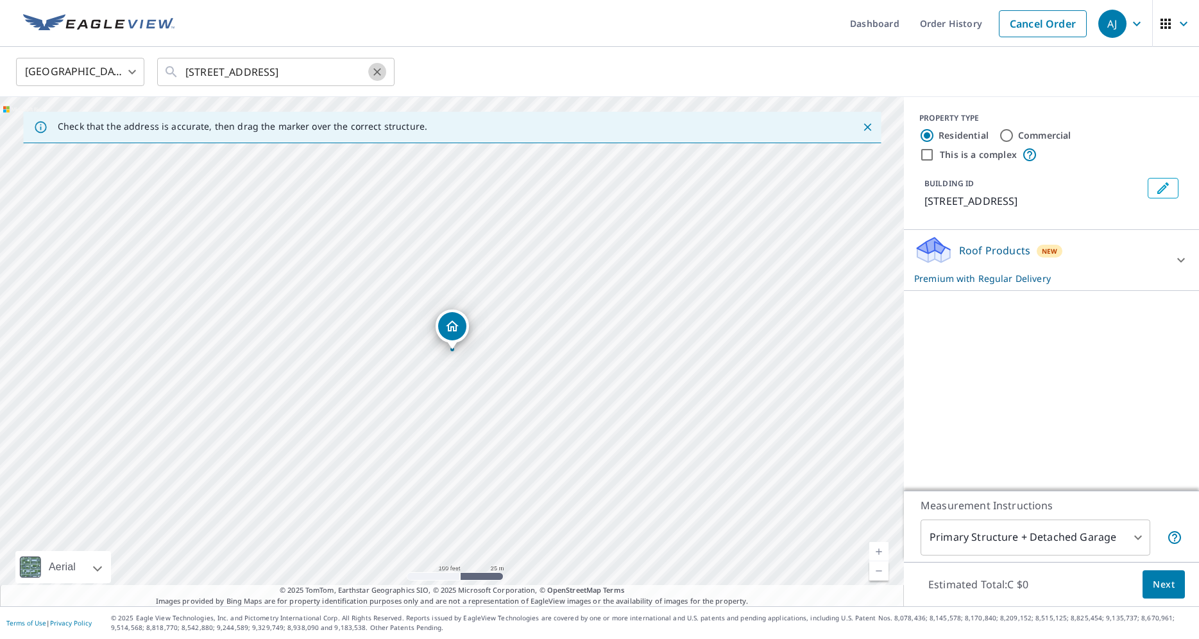
click at [381, 74] on icon "Clear" at bounding box center [377, 71] width 13 height 13
paste input "155 Dean Burton Ln, Newmarket, ON L3X 3C6, Canada"
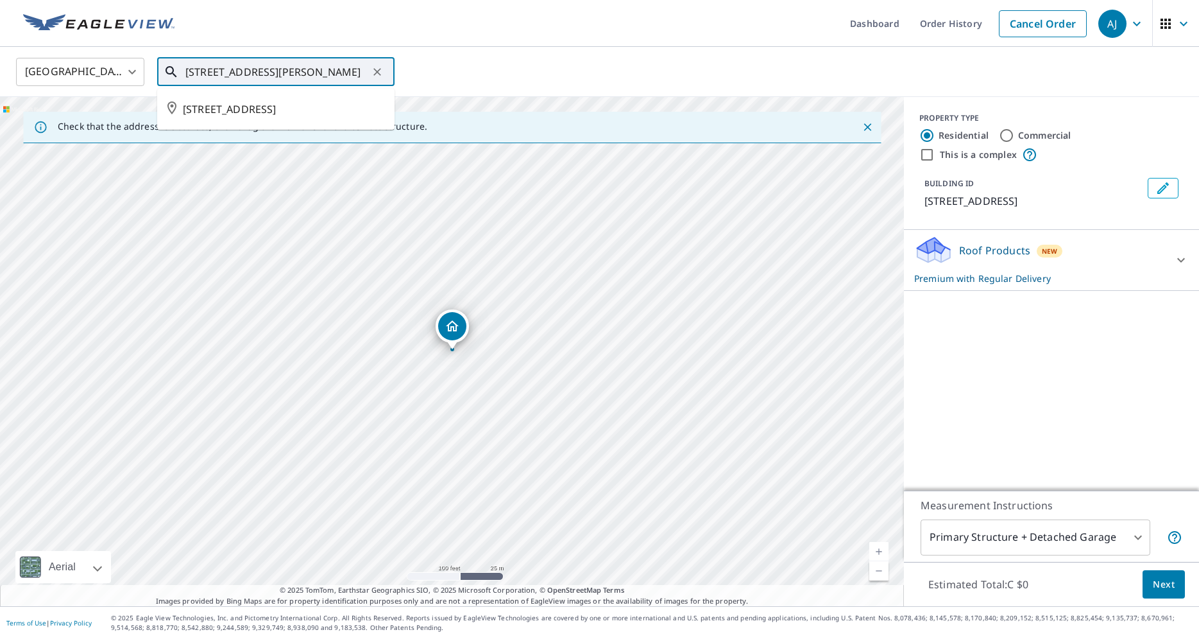
scroll to position [0, 83]
click at [270, 108] on span "155 DEAN BURTON LANE NEWMARKET ON L3X3C6" at bounding box center [284, 116] width 202 height 31
type input "155 DEAN BURTON LANE NEWMARKET ON L3X3C6"
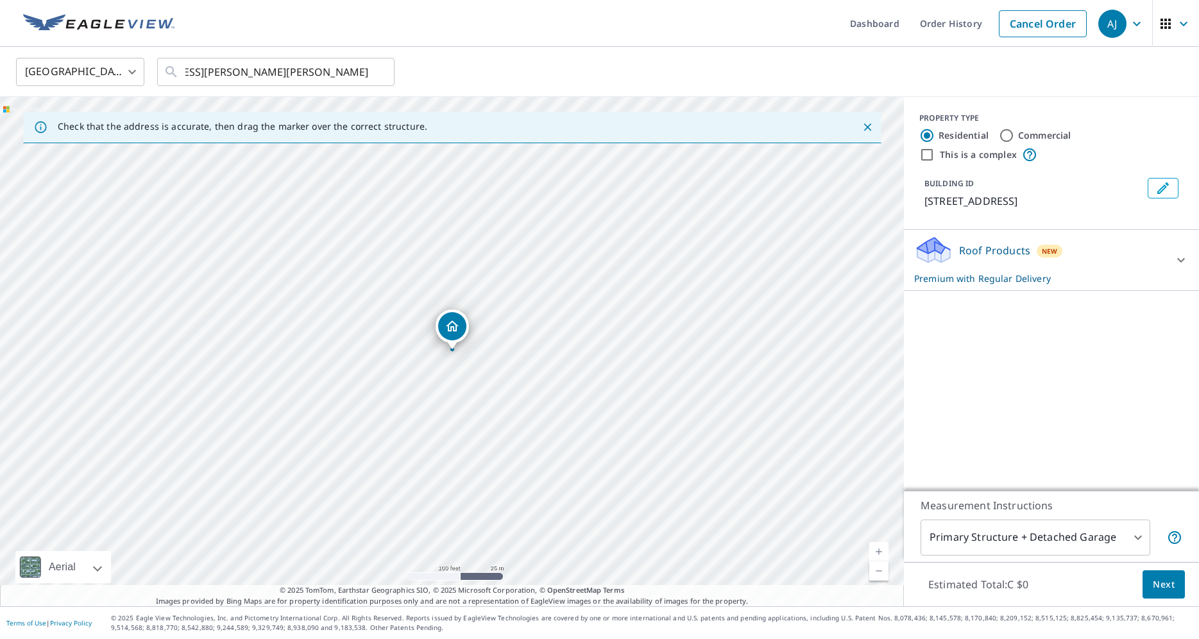
scroll to position [0, 67]
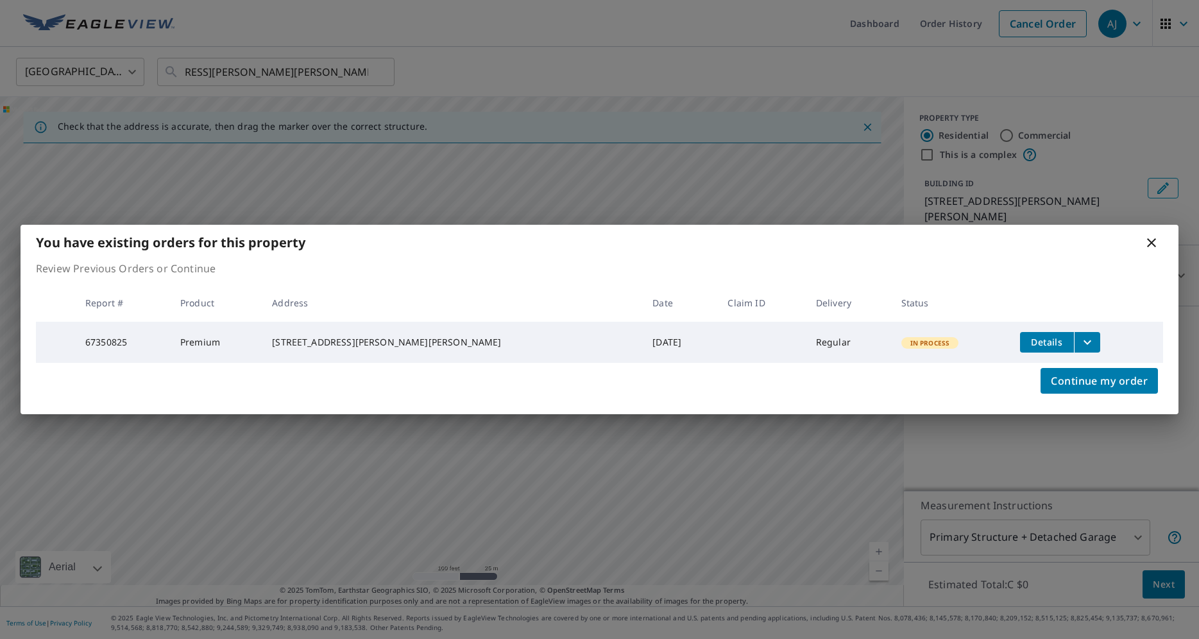
drag, startPoint x: 267, startPoint y: 56, endPoint x: 361, endPoint y: 58, distance: 93.7
click at [265, 56] on div "You have existing orders for this property Review Previous Orders or Continue R…" at bounding box center [599, 319] width 1199 height 639
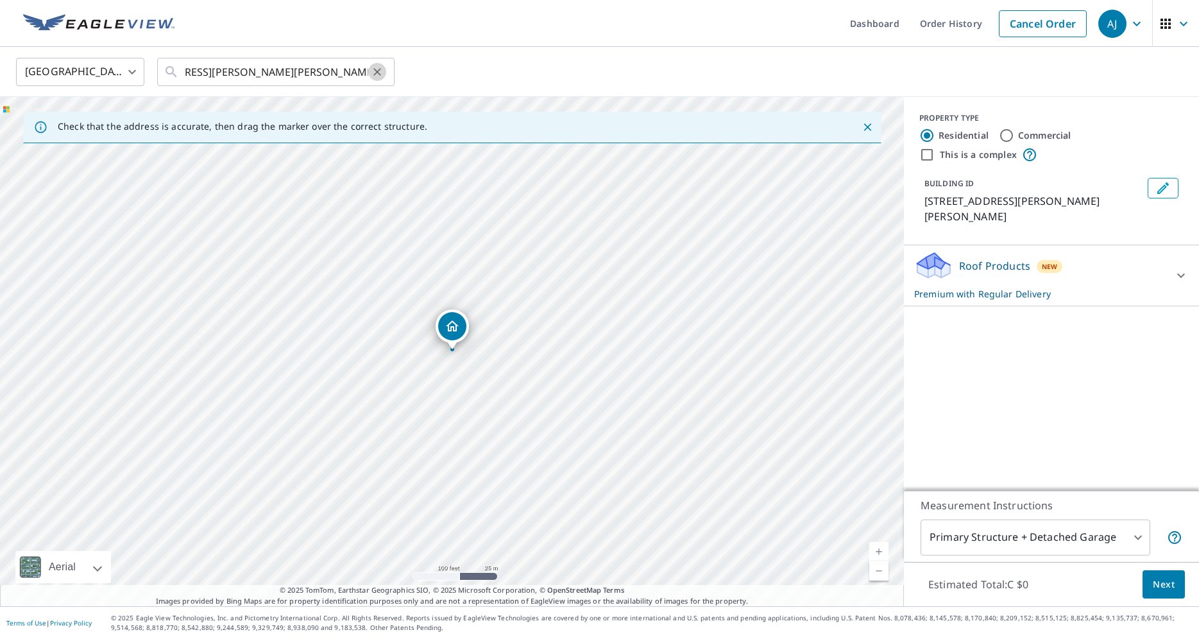
click at [377, 75] on icon "Clear" at bounding box center [377, 71] width 13 height 13
paste input "155 Dean Burton Ln, Newmarket, ON L3X 3C6, Canada"
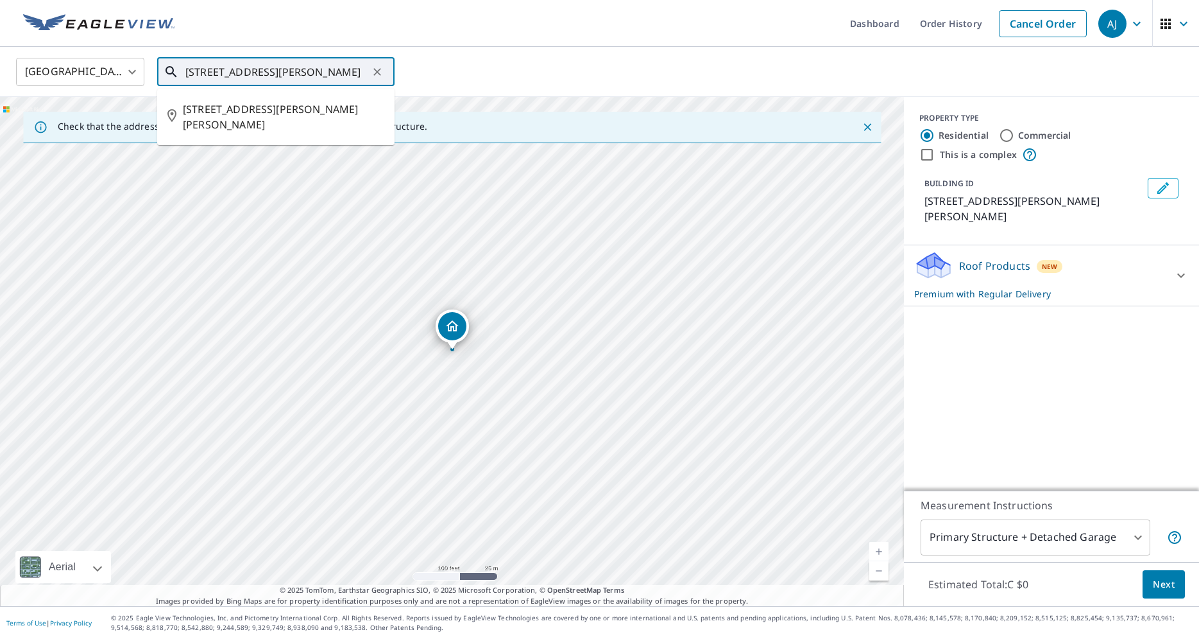
scroll to position [0, 87]
click at [311, 110] on span "155 DEAN BURTON LANE NEWMARKET ON L3X3C6" at bounding box center [284, 116] width 202 height 31
type input "155 DEAN BURTON LANE NEWMARKET ON L3X3C6"
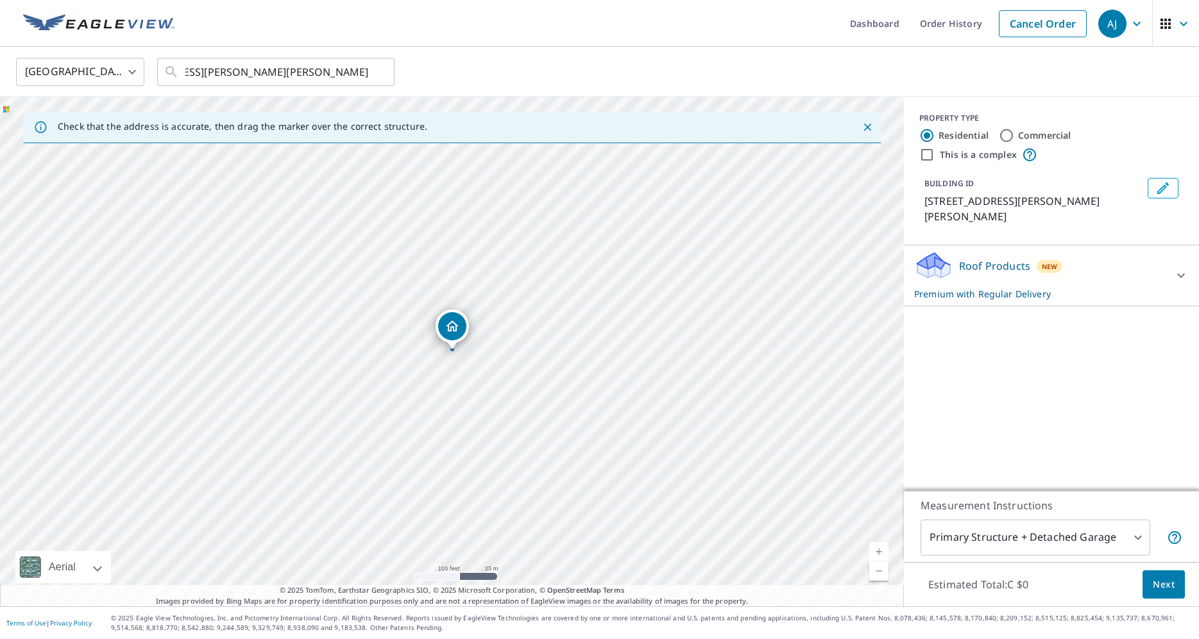
scroll to position [0, 67]
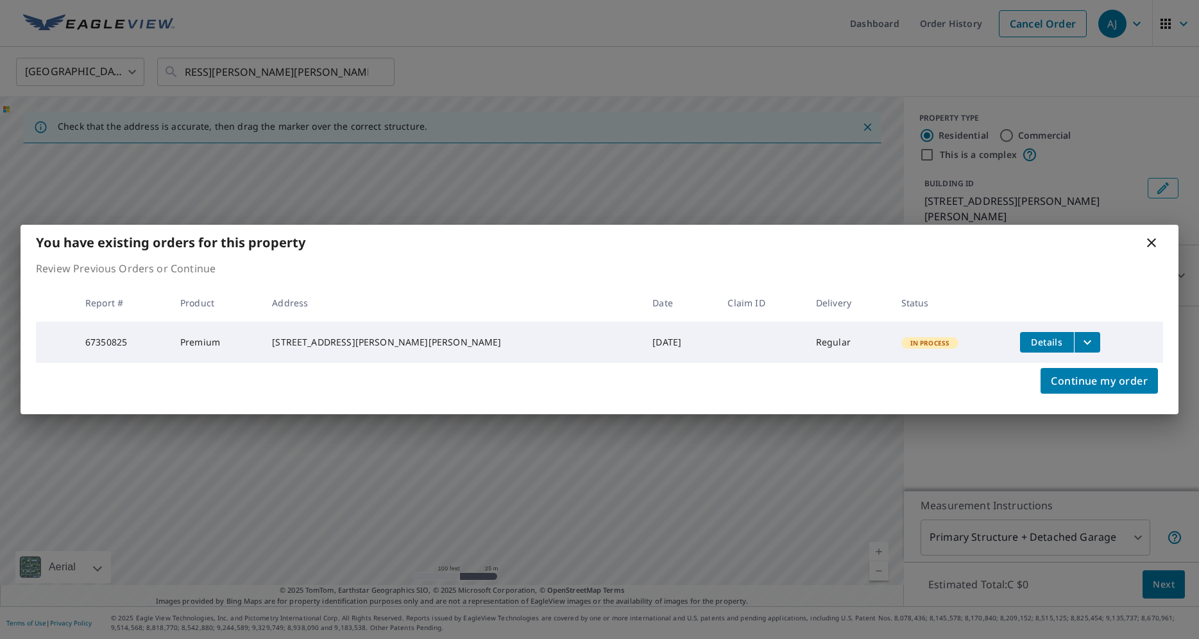
click at [1074, 336] on button "filesDropdownBtn-67350825" at bounding box center [1087, 342] width 26 height 21
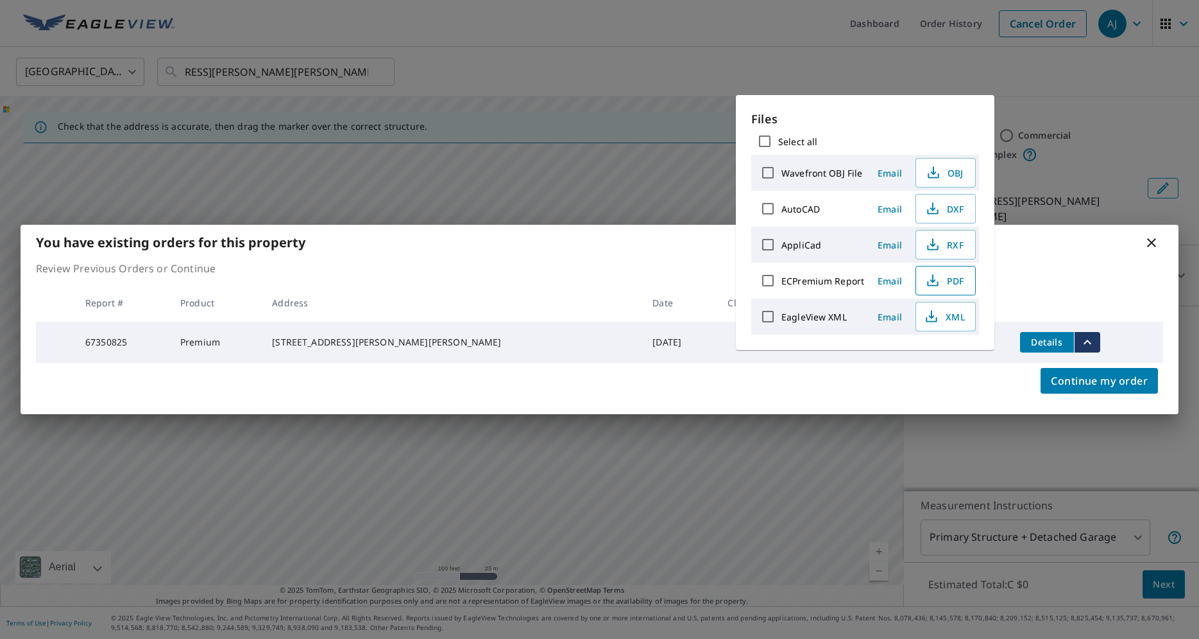
click at [931, 292] on button "PDF" at bounding box center [946, 281] width 60 height 30
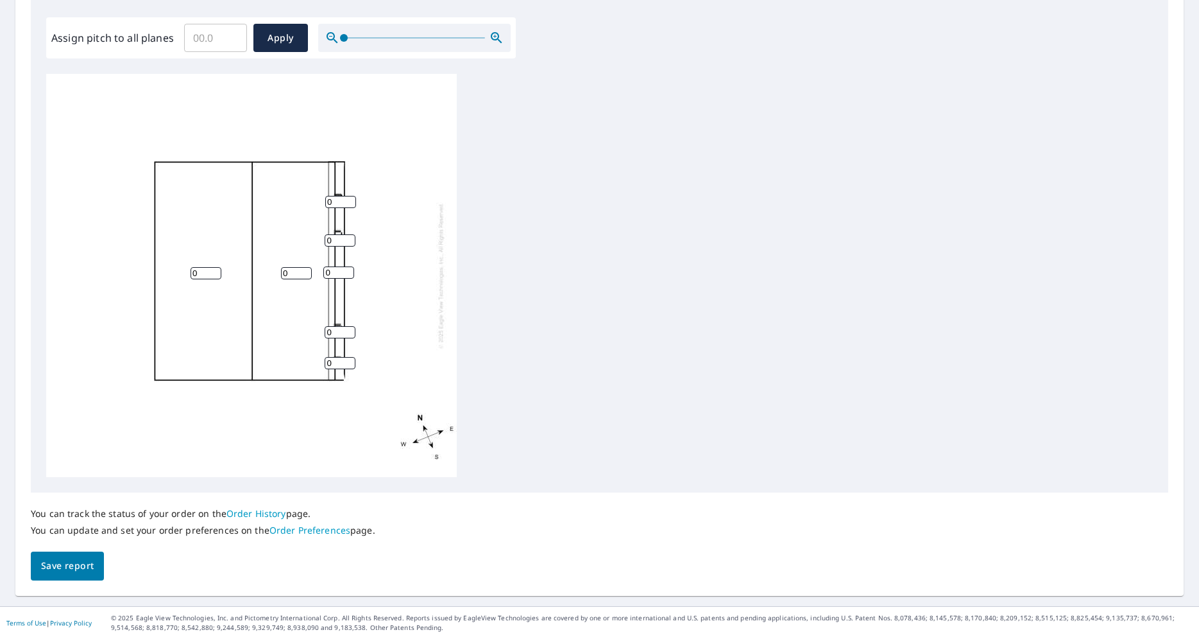
scroll to position [3, 0]
drag, startPoint x: 196, startPoint y: 269, endPoint x: 127, endPoint y: 271, distance: 68.7
click at [191, 270] on input "0" at bounding box center [206, 270] width 31 height 12
type input "5"
drag, startPoint x: 289, startPoint y: 271, endPoint x: 237, endPoint y: 261, distance: 53.0
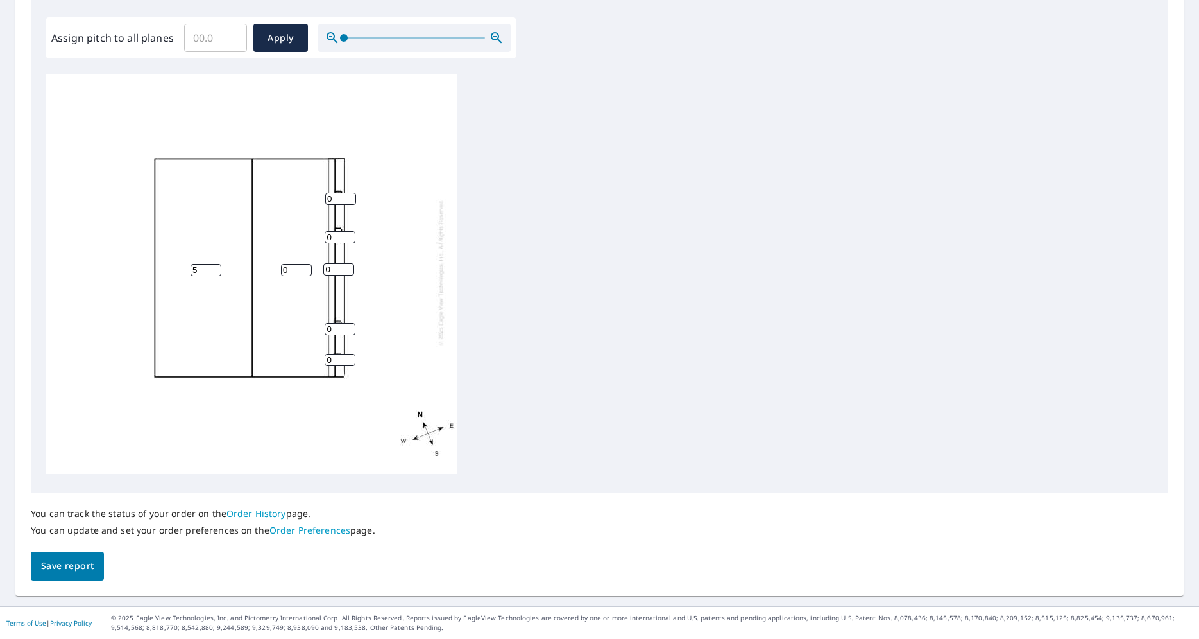
click at [281, 264] on input "0" at bounding box center [296, 270] width 31 height 12
type input "5"
click at [325, 329] on input "0" at bounding box center [340, 329] width 31 height 12
type input "24"
click at [325, 362] on input "0" at bounding box center [340, 360] width 31 height 12
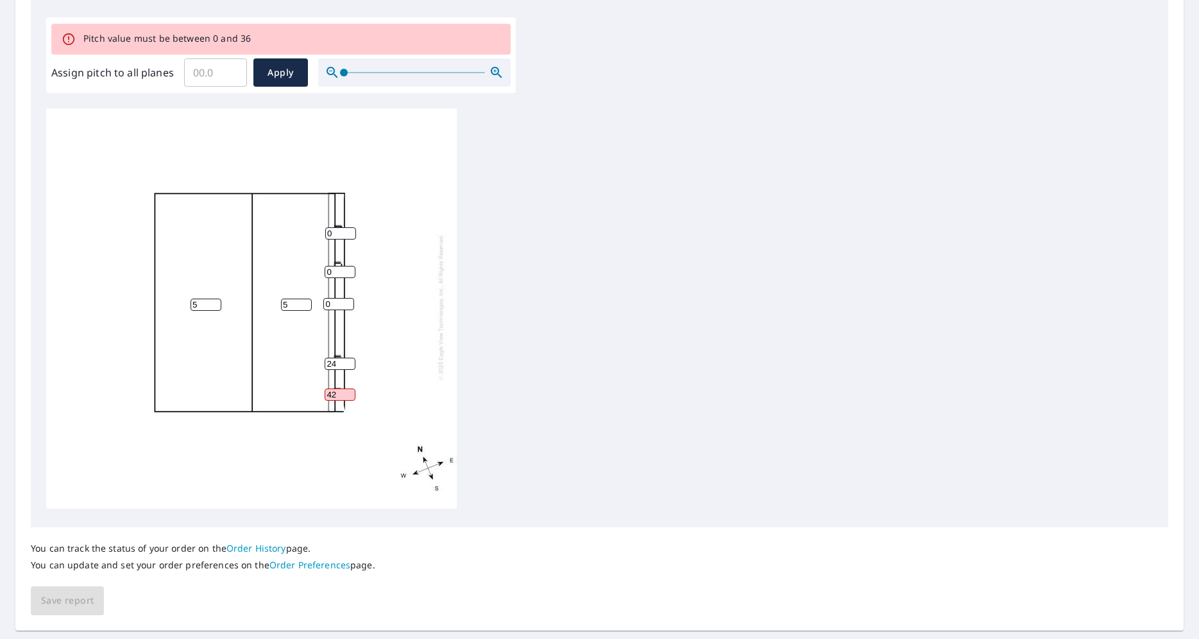
type input "4"
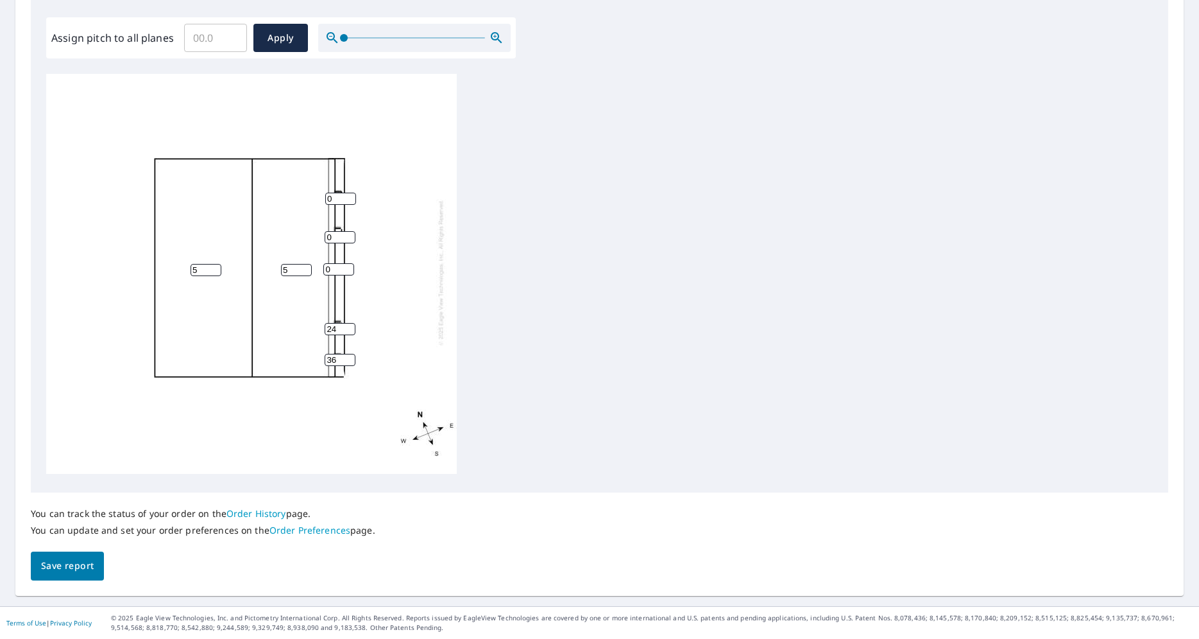
type input "36"
drag, startPoint x: 336, startPoint y: 329, endPoint x: 302, endPoint y: 322, distance: 34.6
click at [325, 323] on input "24" at bounding box center [340, 329] width 31 height 12
click at [333, 323] on input "36" at bounding box center [340, 329] width 31 height 12
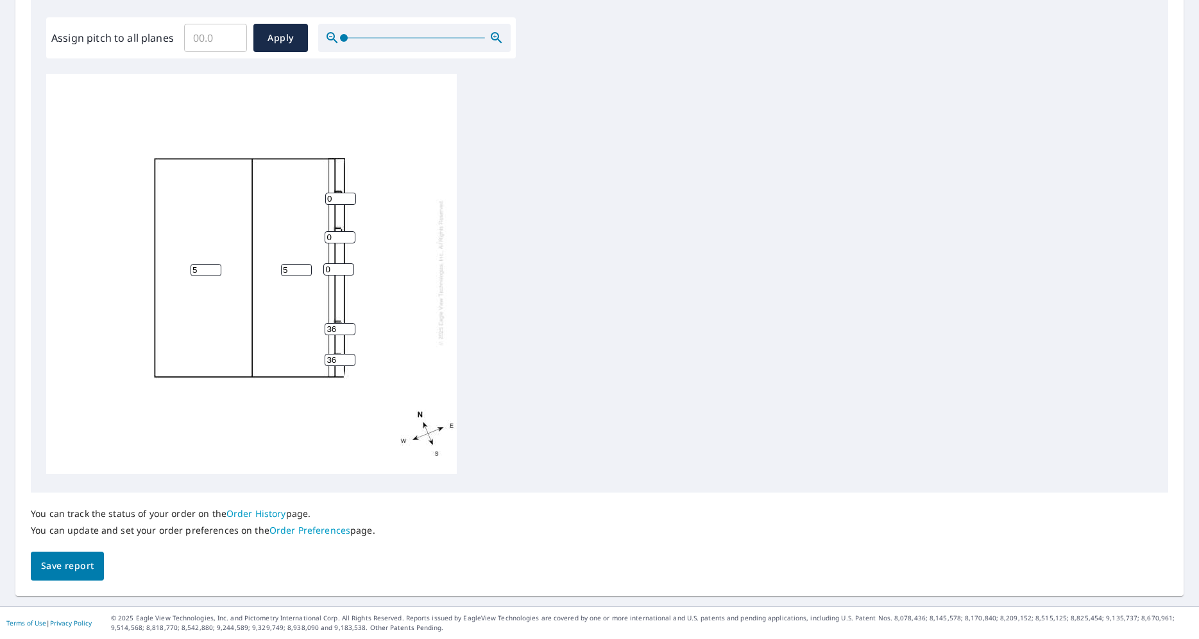
click at [333, 323] on input "36" at bounding box center [340, 329] width 31 height 12
drag, startPoint x: 336, startPoint y: 327, endPoint x: 317, endPoint y: 332, distance: 19.9
click at [325, 332] on input "36" at bounding box center [340, 329] width 31 height 12
type input "36"
click at [333, 268] on input "0" at bounding box center [338, 269] width 31 height 12
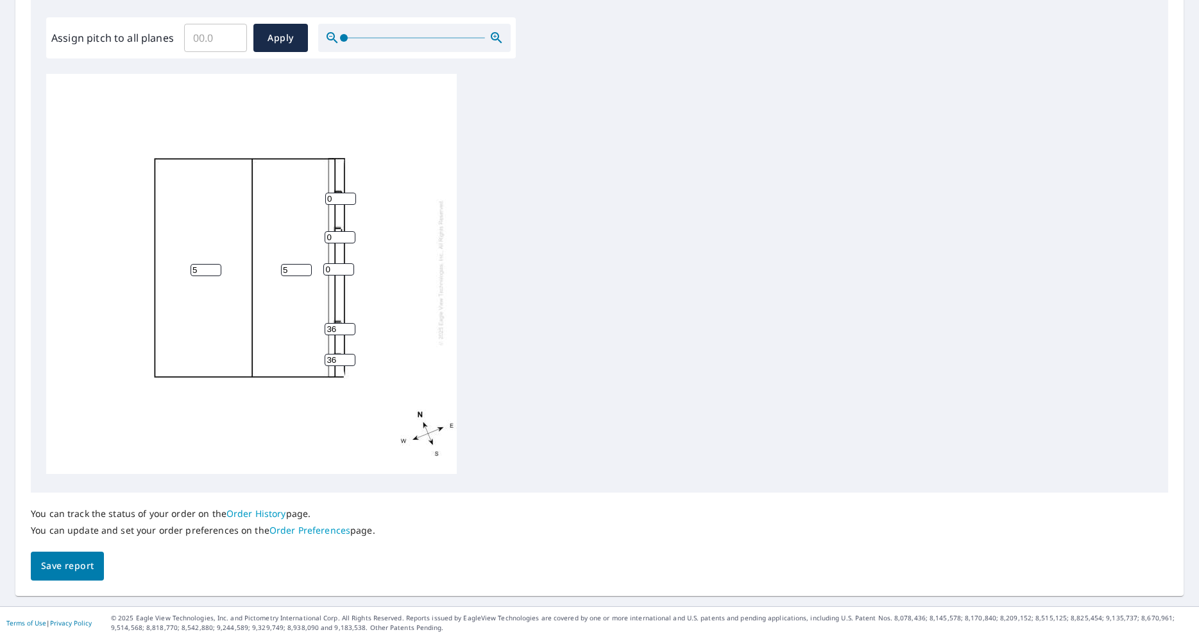
click at [333, 268] on input "0" at bounding box center [338, 269] width 31 height 12
click at [323, 273] on input "0" at bounding box center [338, 269] width 31 height 12
paste input "36"
type input "36"
click at [331, 237] on input "0" at bounding box center [340, 237] width 31 height 12
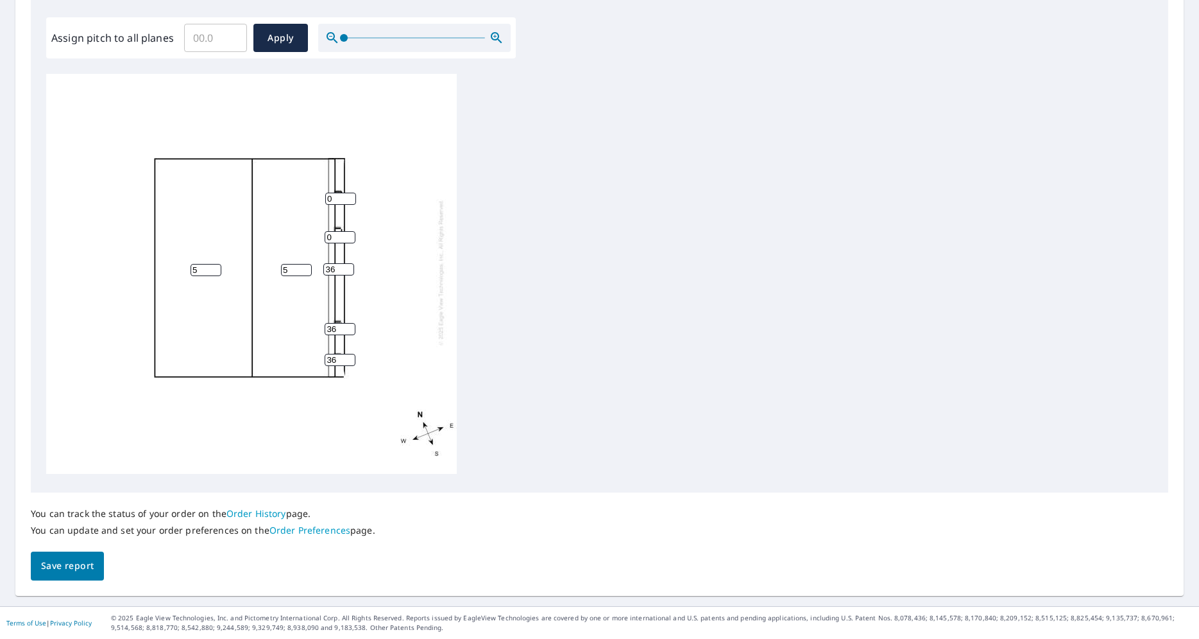
click at [331, 237] on input "0" at bounding box center [340, 237] width 31 height 12
paste input "36"
type input "36"
click at [336, 197] on input "0" at bounding box center [340, 199] width 31 height 12
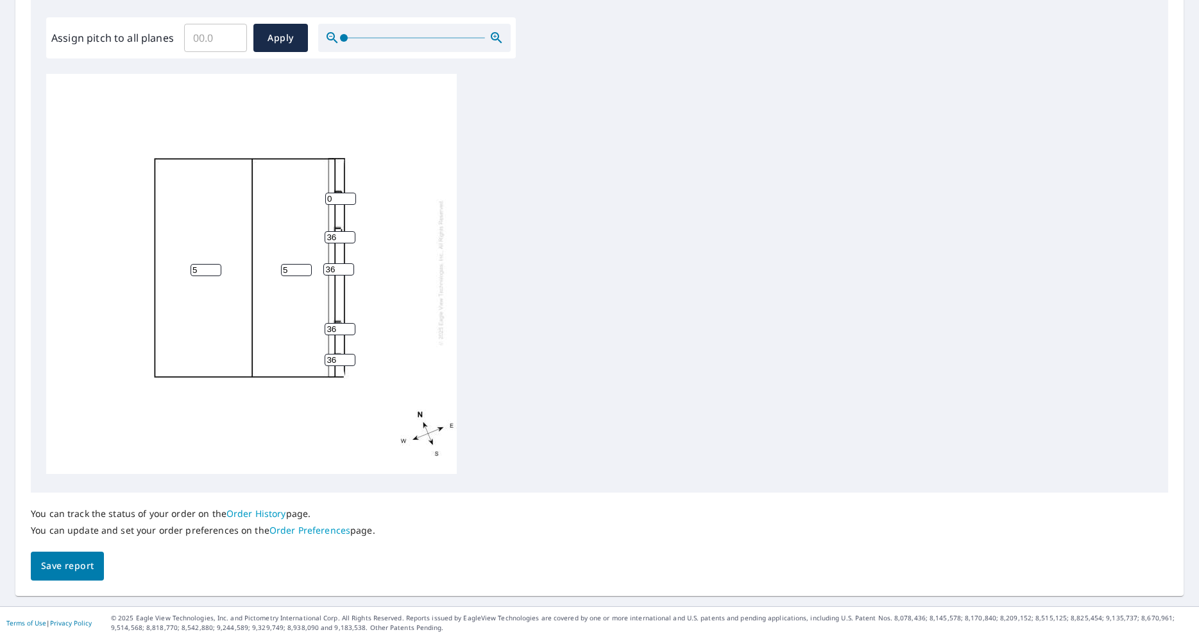
click at [336, 197] on input "0" at bounding box center [340, 199] width 31 height 12
paste input "36"
type input "36"
click at [80, 562] on span "Save report" at bounding box center [67, 566] width 53 height 16
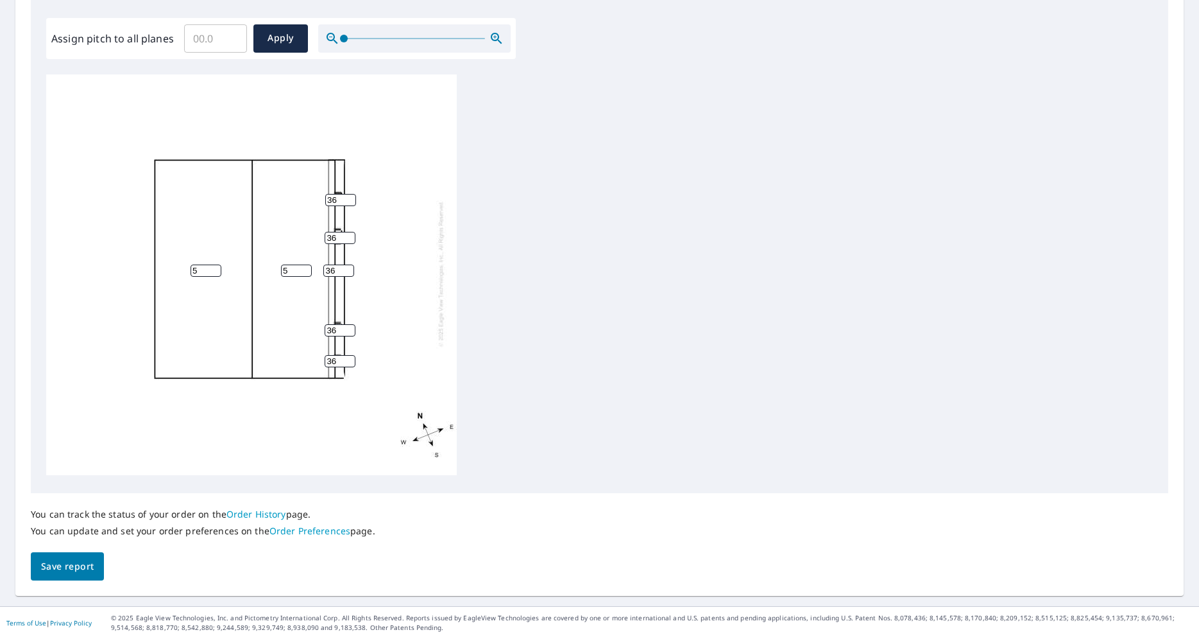
scroll to position [0, 0]
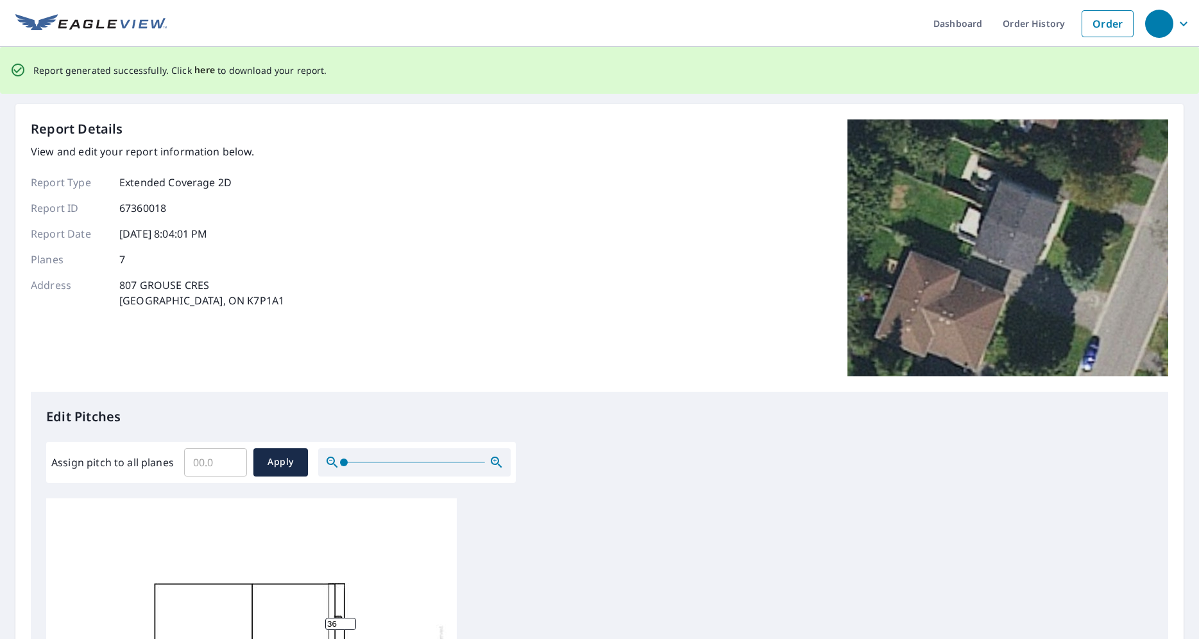
click at [202, 74] on span "here" at bounding box center [204, 70] width 21 height 16
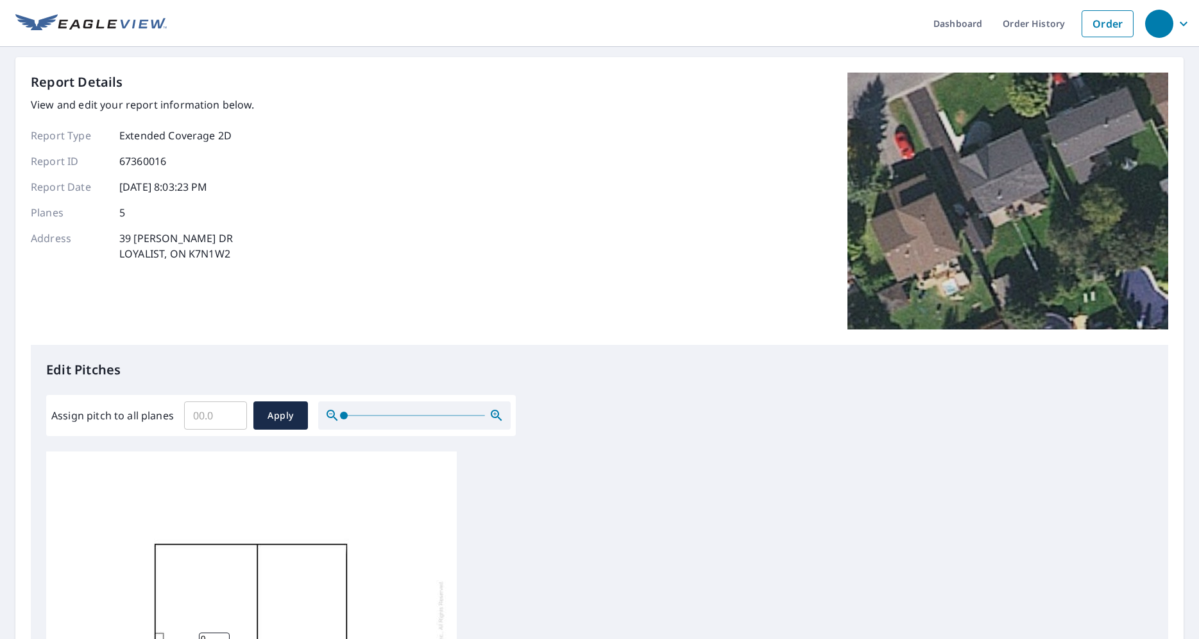
scroll to position [366, 0]
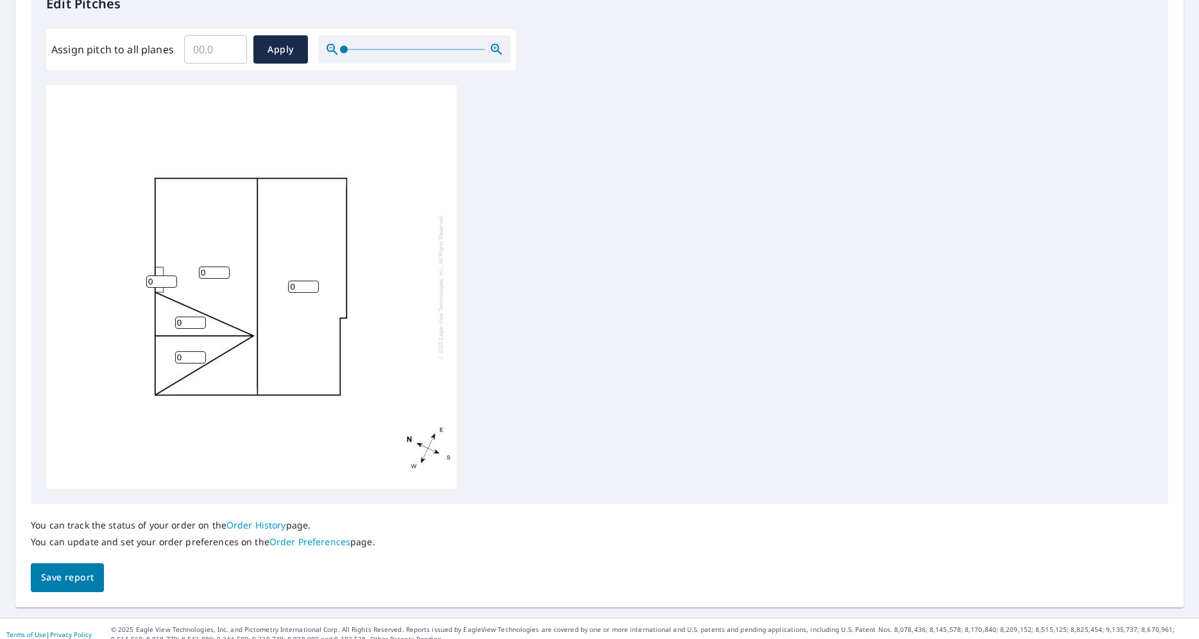
click at [202, 53] on input "Assign pitch to all planes" at bounding box center [215, 49] width 63 height 36
drag, startPoint x: 182, startPoint y: 318, endPoint x: 171, endPoint y: 316, distance: 11.8
click at [175, 316] on input "0" at bounding box center [190, 322] width 31 height 12
type input "9"
drag, startPoint x: 188, startPoint y: 359, endPoint x: 159, endPoint y: 359, distance: 28.9
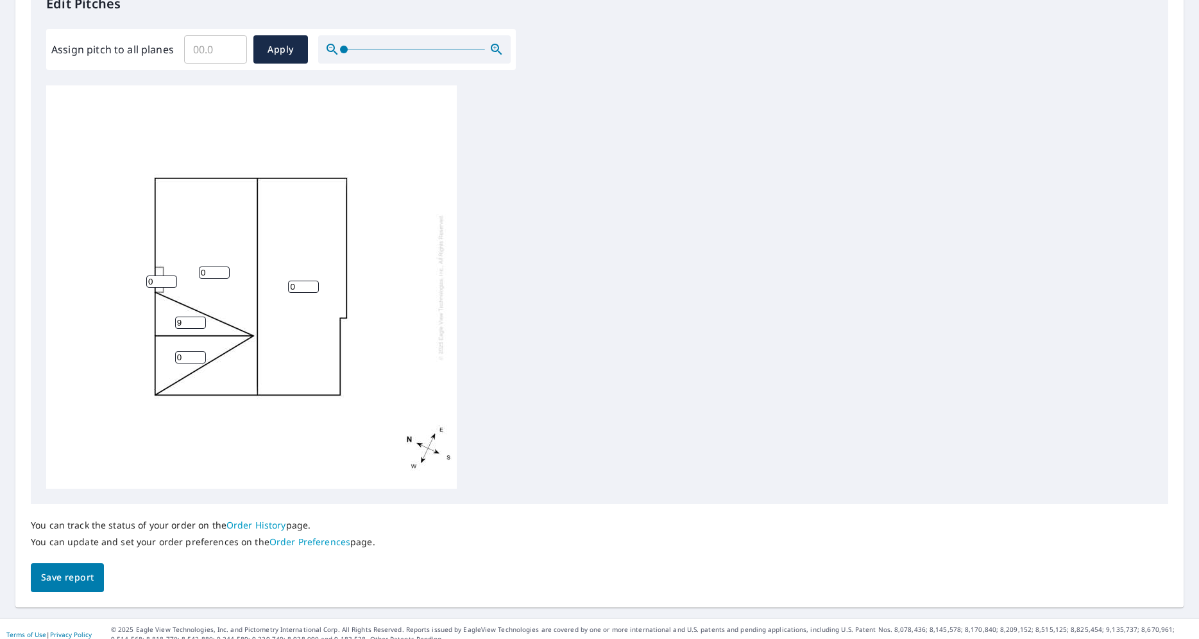
click at [175, 359] on input "0" at bounding box center [190, 357] width 31 height 12
type input "9"
drag, startPoint x: 157, startPoint y: 280, endPoint x: 143, endPoint y: 284, distance: 13.9
click at [146, 284] on input "0" at bounding box center [161, 281] width 31 height 12
type input "6"
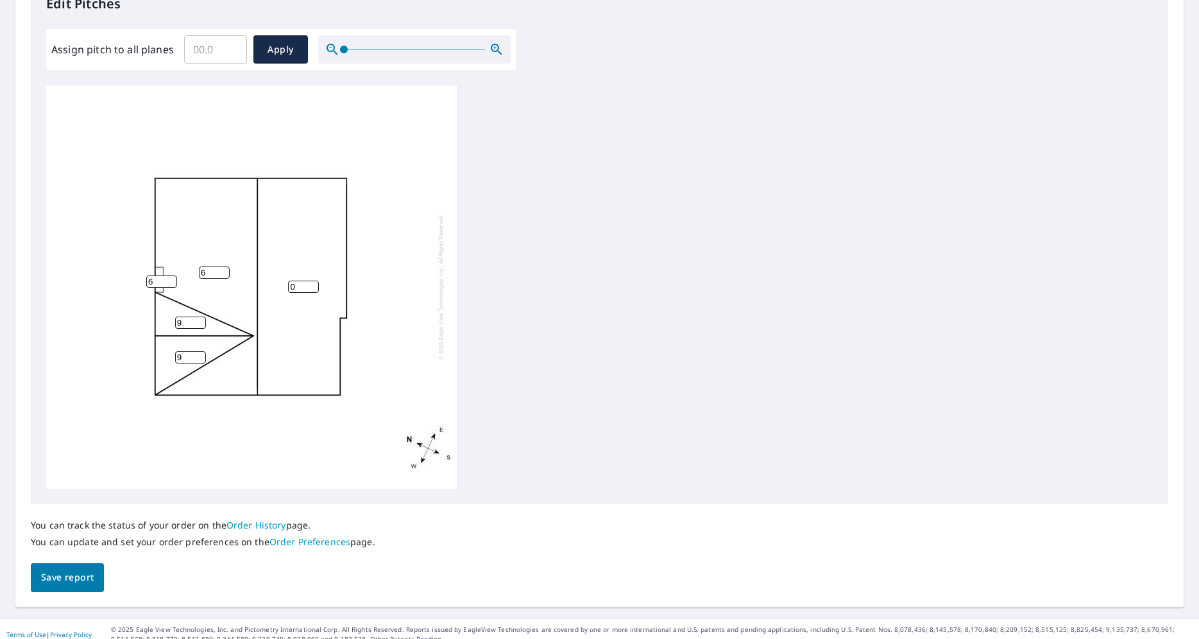
drag, startPoint x: 203, startPoint y: 271, endPoint x: 170, endPoint y: 274, distance: 33.5
click at [199, 275] on input "6" at bounding box center [214, 272] width 31 height 12
type input "6"
drag, startPoint x: 286, startPoint y: 289, endPoint x: 269, endPoint y: 287, distance: 16.8
click at [288, 287] on input "6" at bounding box center [303, 286] width 31 height 12
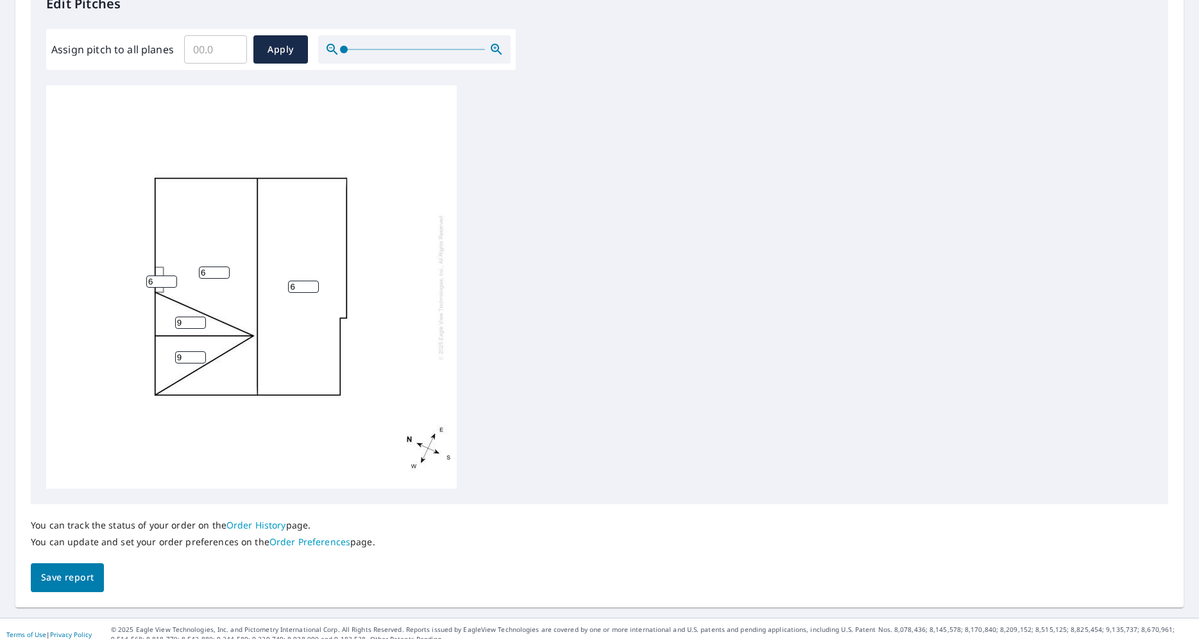
type input "6"
click at [410, 262] on div "6 6 9 9 6" at bounding box center [251, 286] width 411 height 403
click at [59, 582] on span "Save report" at bounding box center [67, 577] width 53 height 16
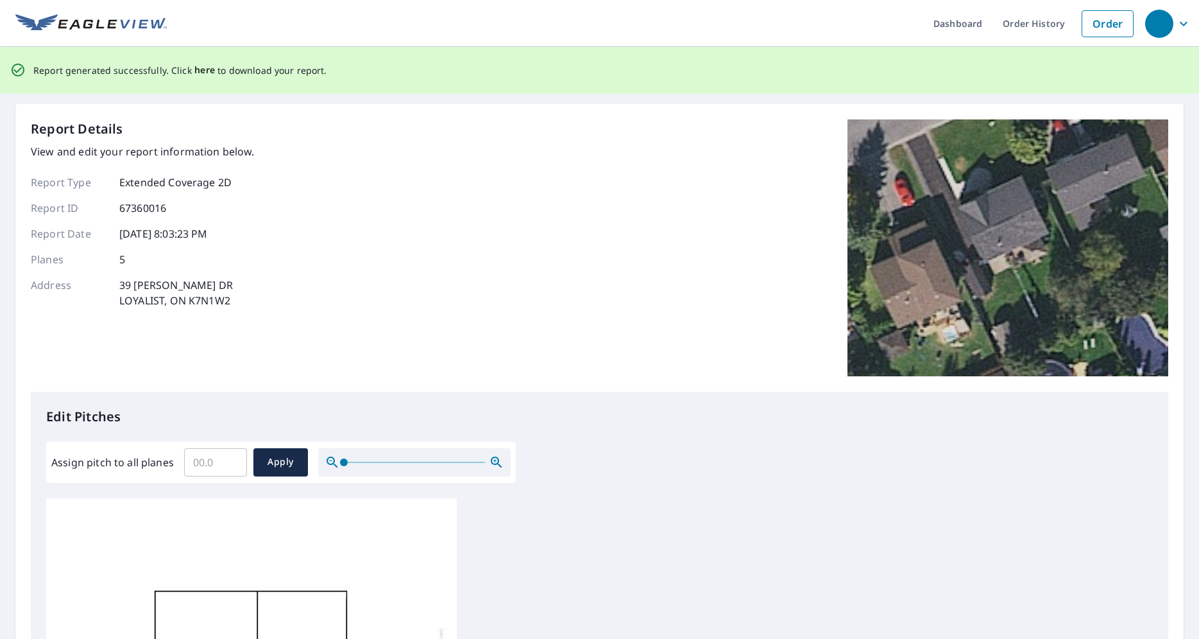
click at [194, 73] on span "here" at bounding box center [204, 70] width 21 height 16
